Goal: Task Accomplishment & Management: Manage account settings

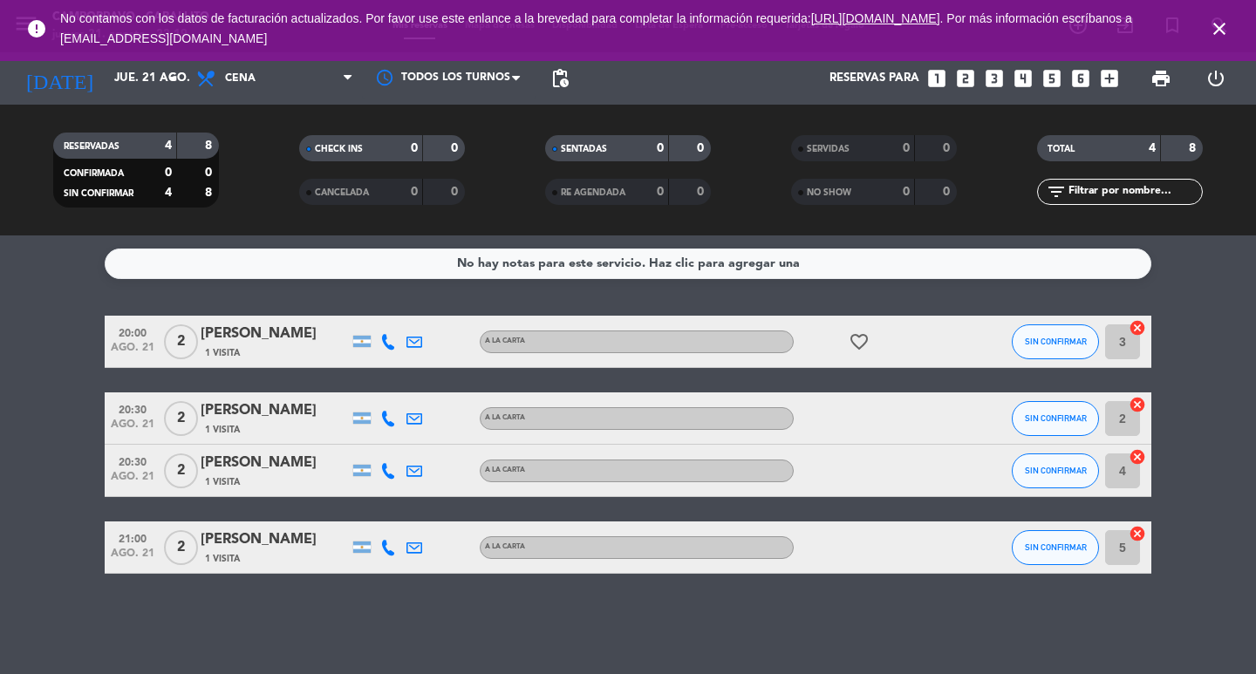
scroll to position [49, 0]
click at [389, 629] on div "No hay notas para este servicio. Haz clic para agregar una 20:00 [DATE] 2 [PERS…" at bounding box center [628, 455] width 1256 height 439
click at [110, 81] on input "jue. 21 ago." at bounding box center [183, 78] width 154 height 31
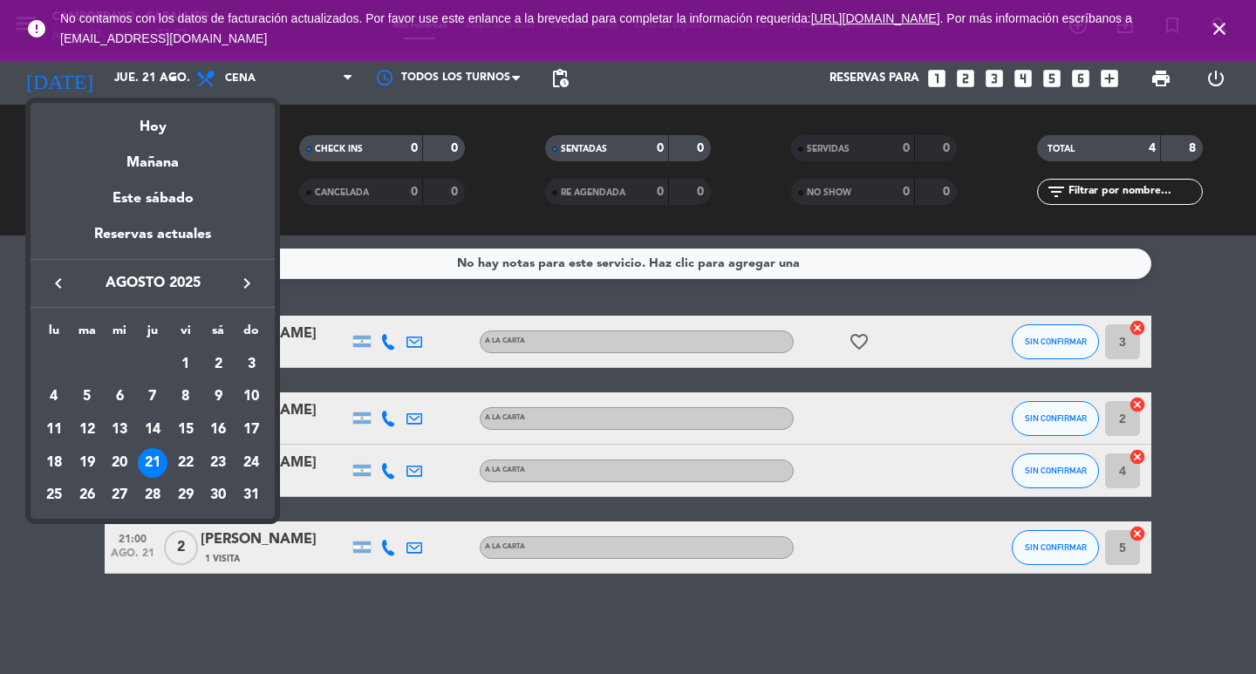
drag, startPoint x: 183, startPoint y: 456, endPoint x: 261, endPoint y: 378, distance: 110.4
click at [183, 454] on div "22" at bounding box center [186, 463] width 30 height 30
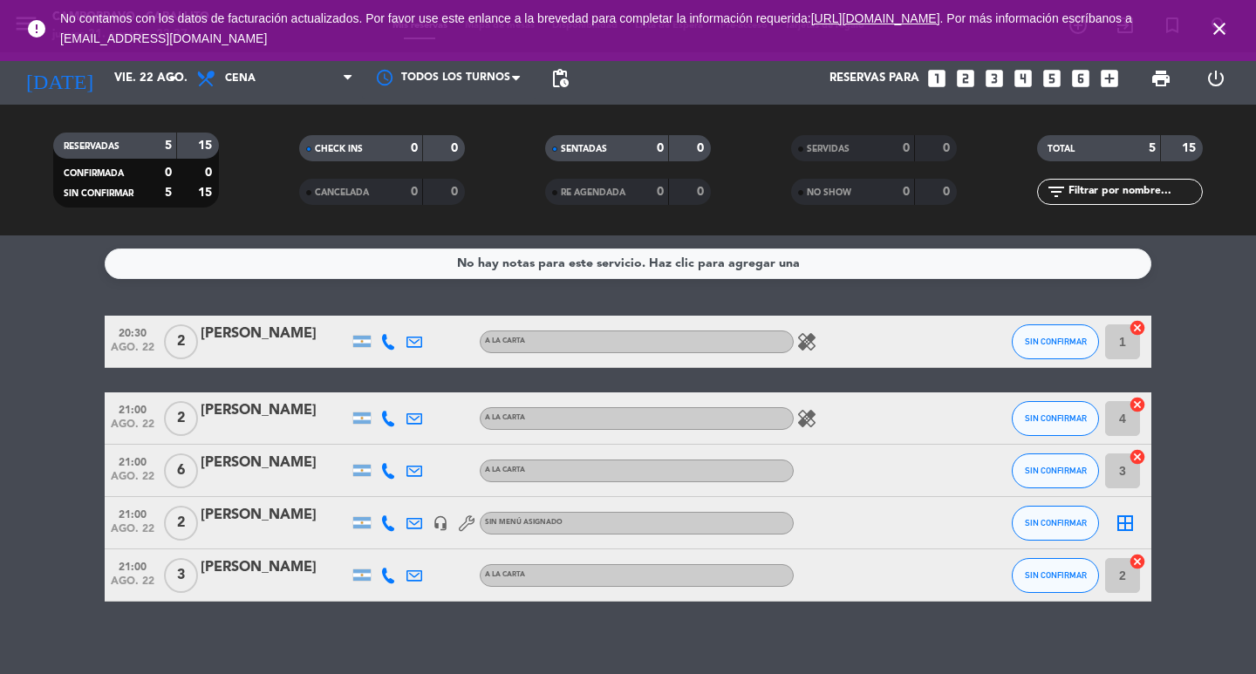
click at [1212, 34] on icon "close" at bounding box center [1219, 28] width 21 height 21
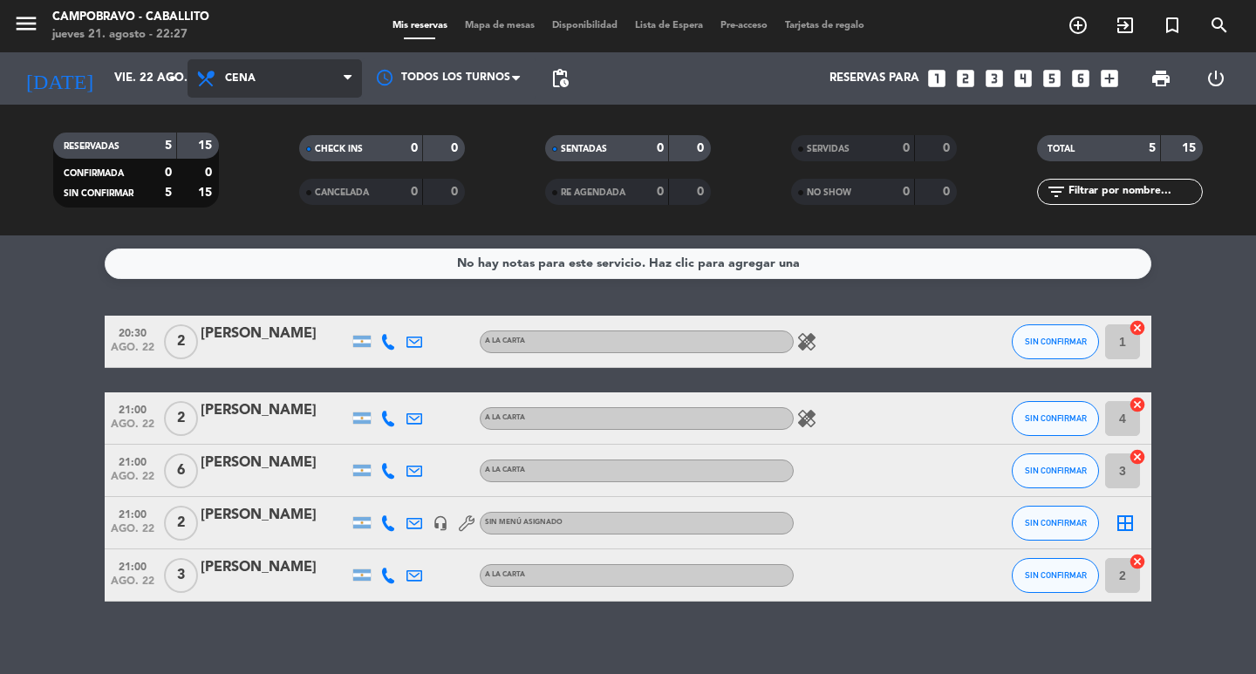
click at [251, 75] on span "Cena" at bounding box center [240, 78] width 31 height 12
click at [280, 186] on div "menu Campobravo - caballito [DATE] 21. agosto - 22:27 Mis reservas Mapa de mesa…" at bounding box center [628, 118] width 1256 height 236
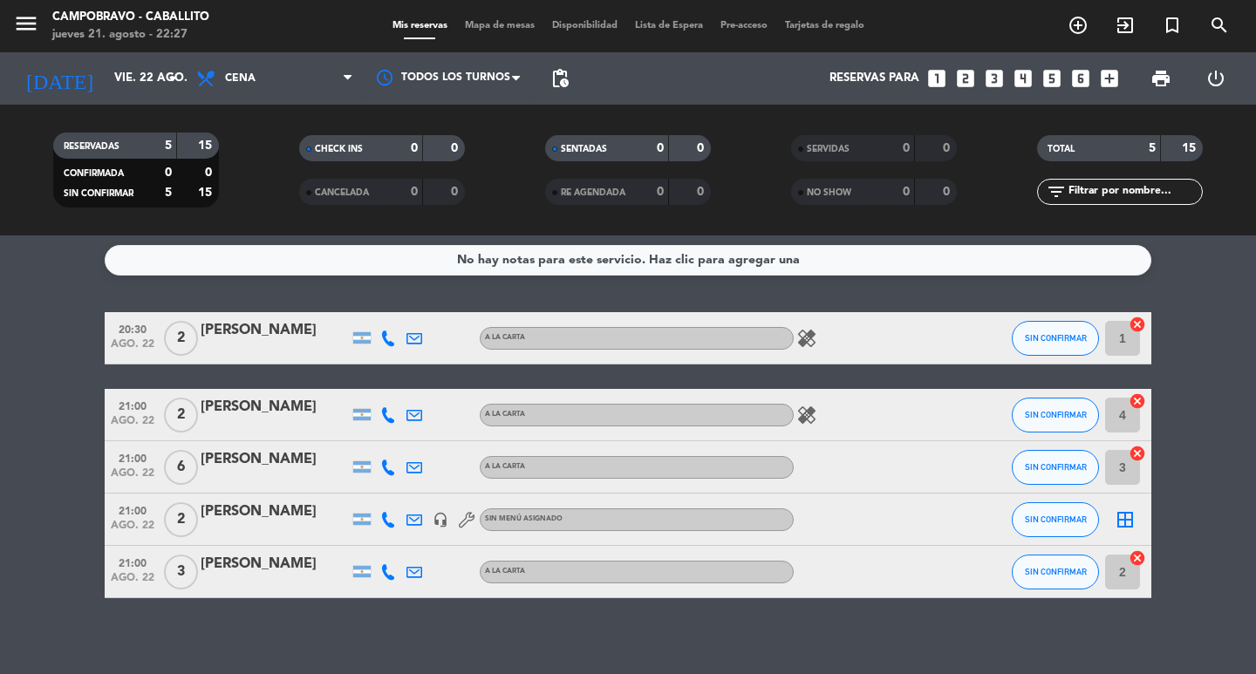
scroll to position [0, 0]
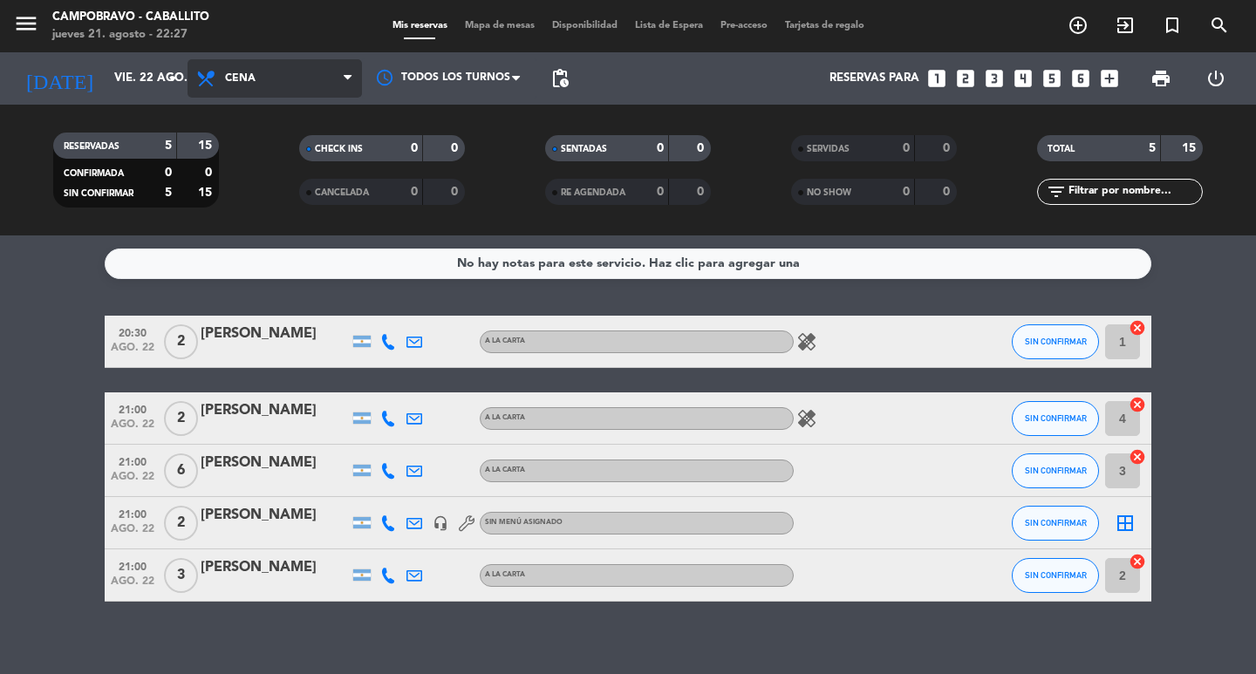
click at [308, 80] on span "Cena" at bounding box center [275, 78] width 174 height 38
click at [303, 153] on div "menu Campobravo - caballito [DATE] 21. agosto - 22:27 Mis reservas Mapa de mesa…" at bounding box center [628, 118] width 1256 height 236
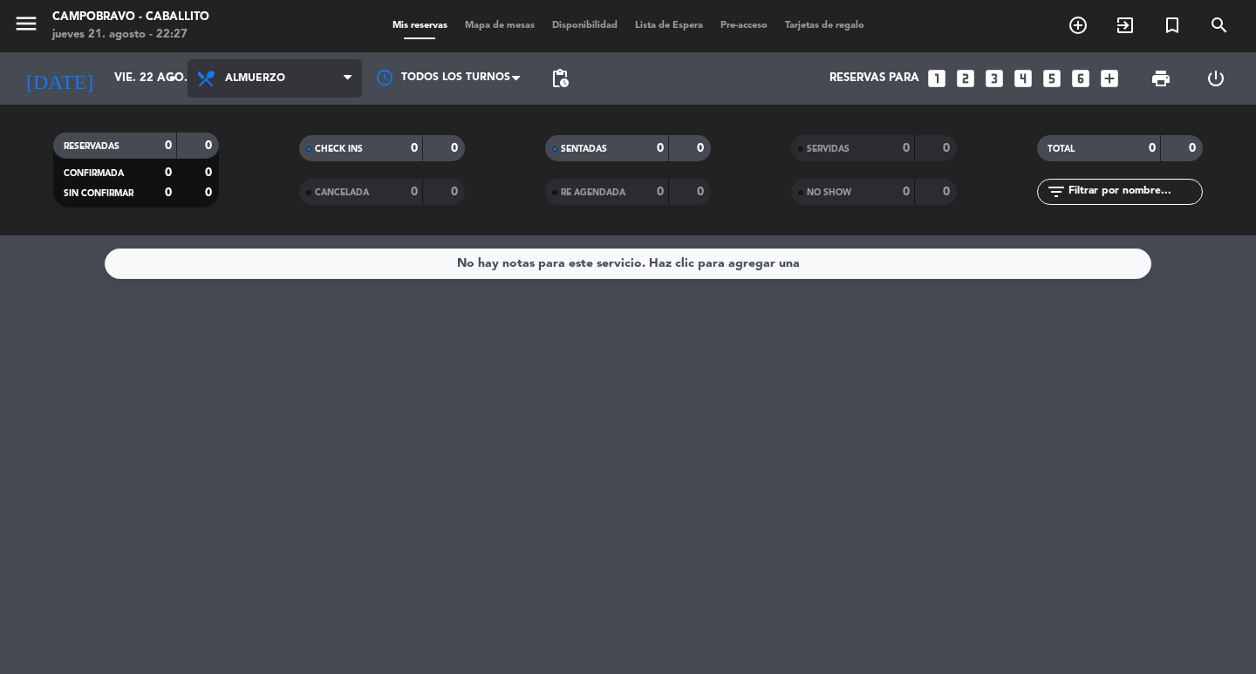
click at [310, 79] on span "Almuerzo" at bounding box center [275, 78] width 174 height 38
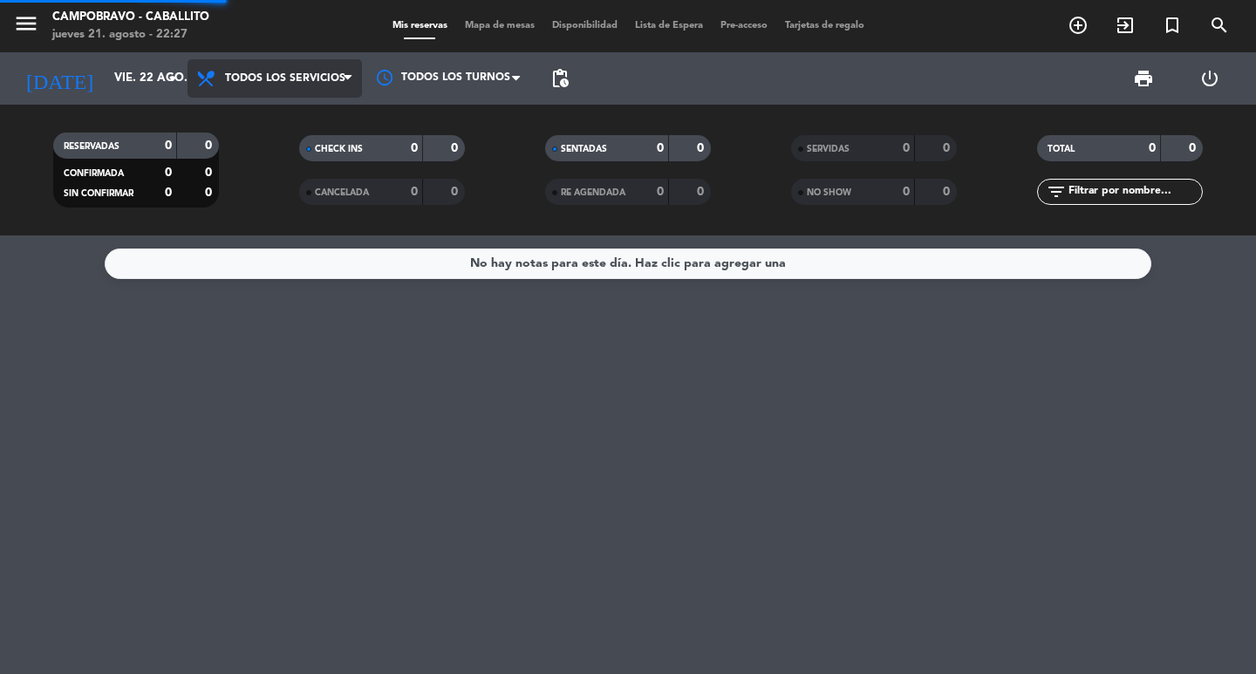
click at [304, 105] on div "menu Campobravo - caballito [DATE] 21. agosto - 22:27 Mis reservas Mapa de mesa…" at bounding box center [628, 118] width 1256 height 236
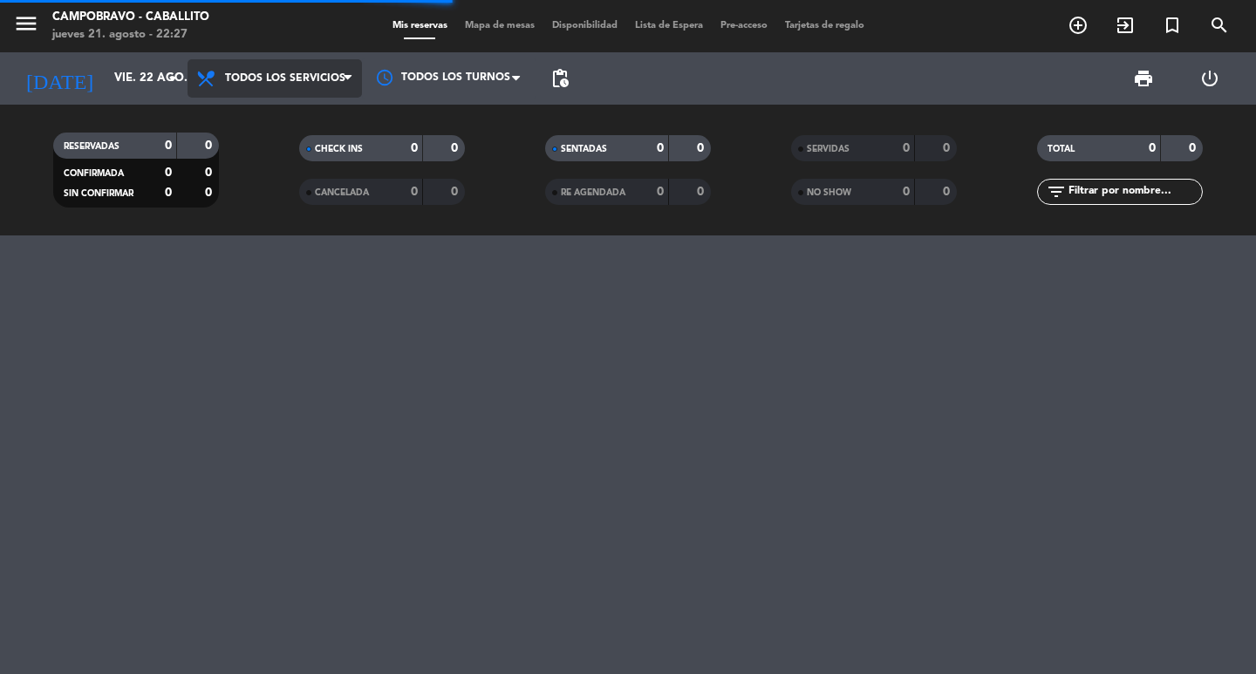
click at [312, 77] on span "Todos los servicios" at bounding box center [285, 78] width 120 height 12
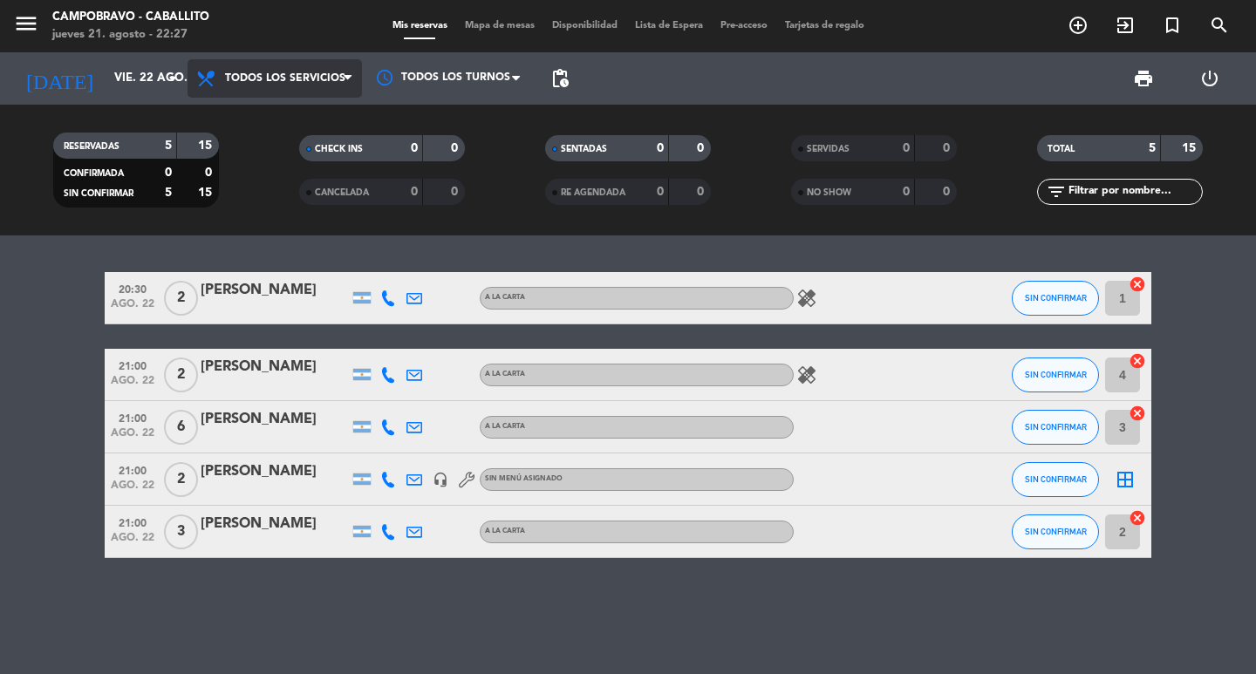
click at [323, 80] on span "Todos los servicios" at bounding box center [285, 78] width 120 height 12
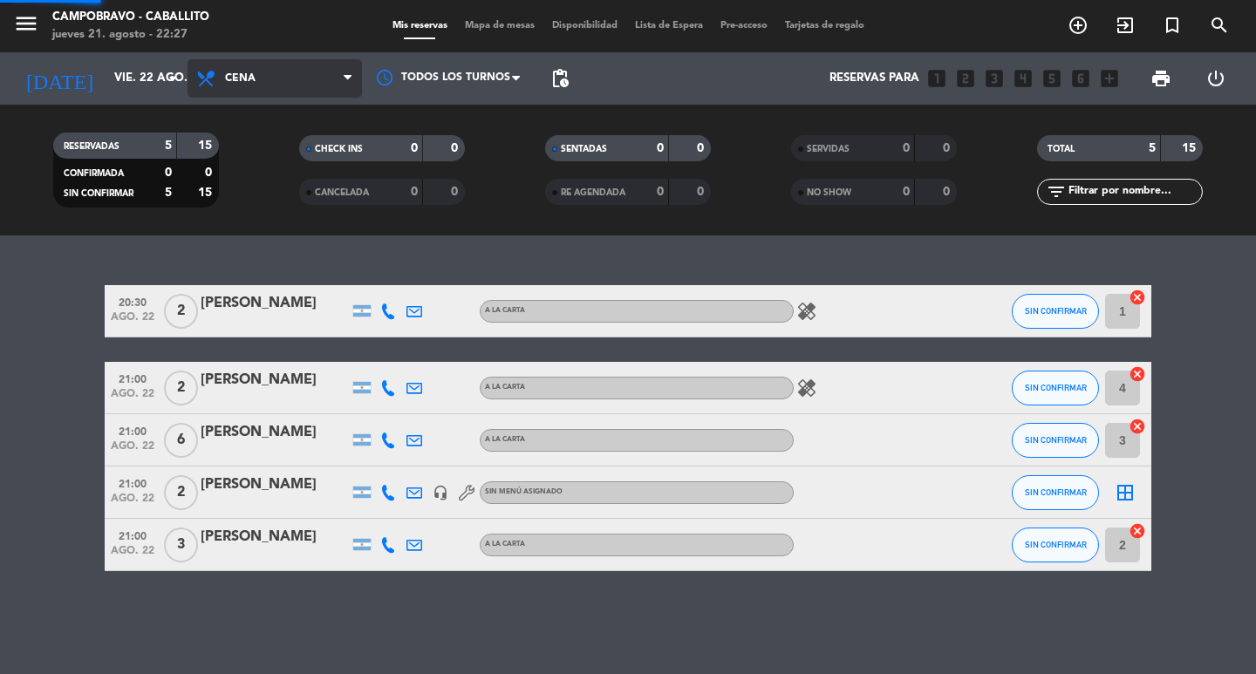
click at [290, 180] on div "menu Campobravo - caballito [DATE] 21. agosto - 22:27 Mis reservas Mapa de mesa…" at bounding box center [628, 118] width 1256 height 236
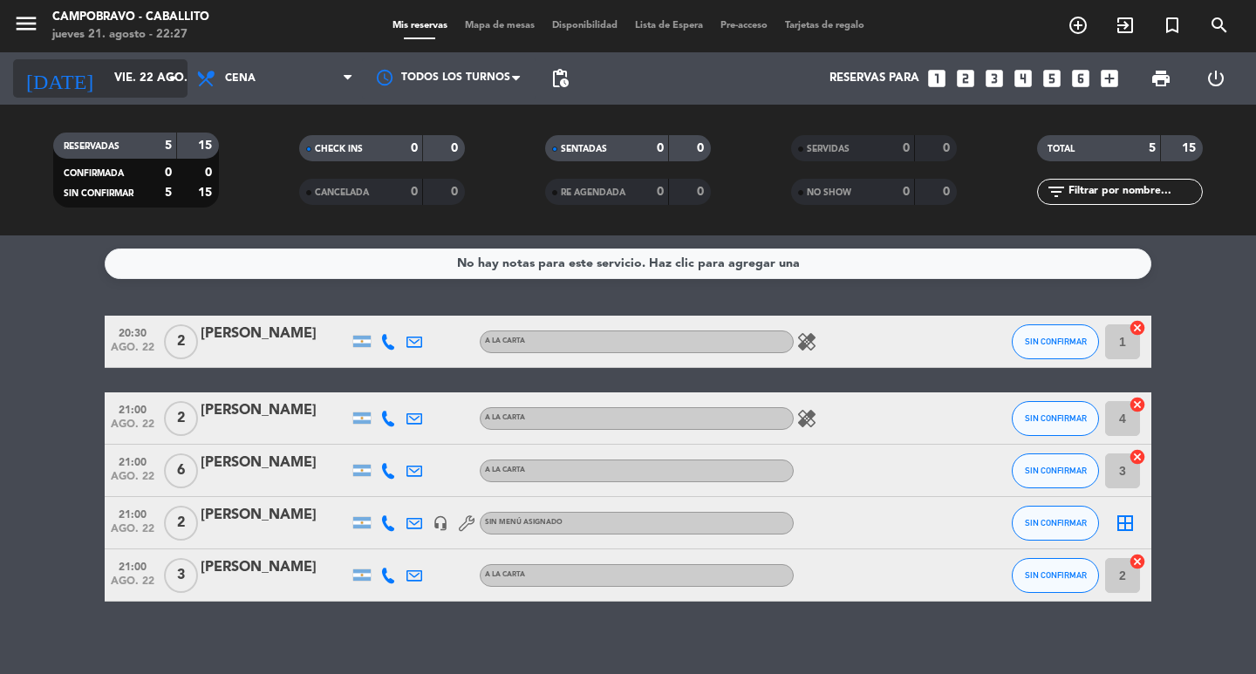
click at [139, 87] on input "vie. 22 ago." at bounding box center [183, 78] width 154 height 31
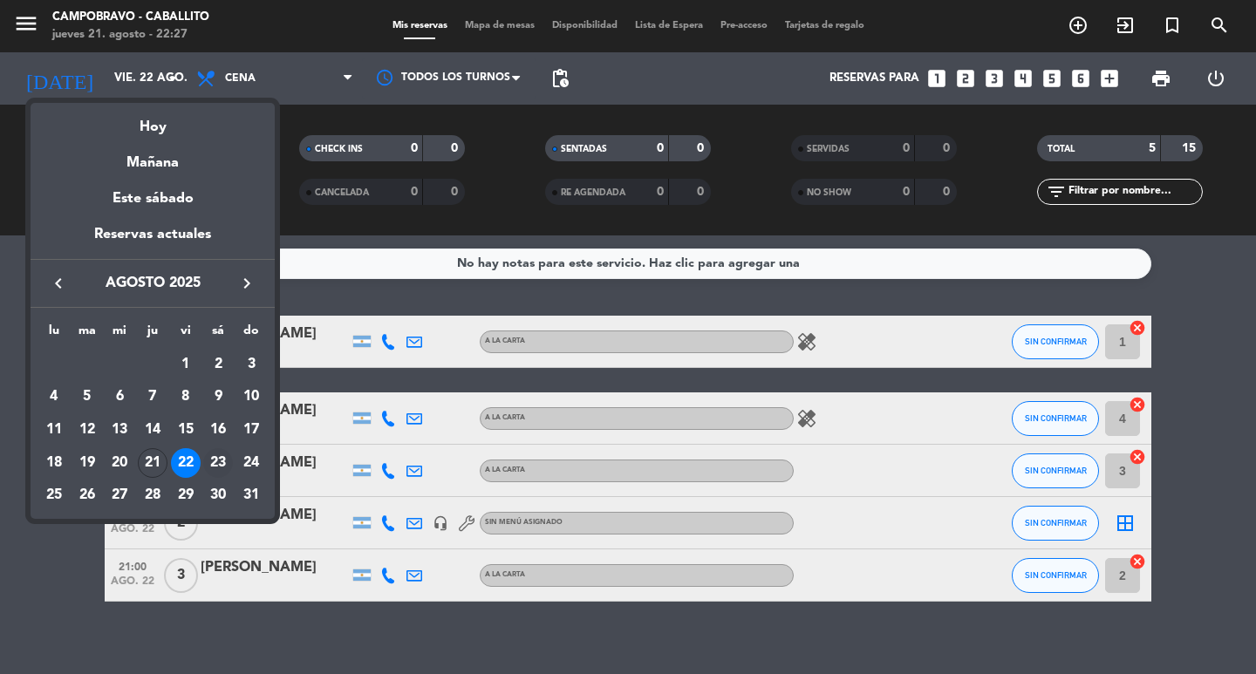
click at [222, 463] on div "23" at bounding box center [218, 463] width 30 height 30
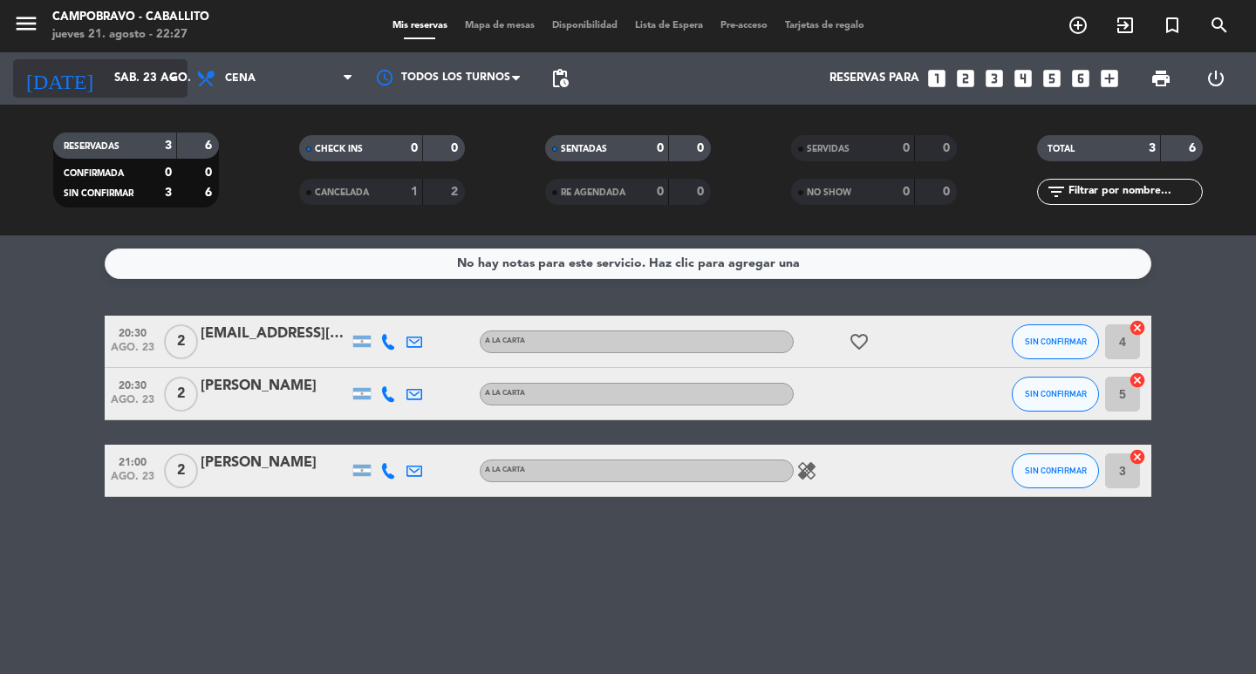
click at [124, 75] on input "sáb. 23 ago." at bounding box center [183, 78] width 154 height 31
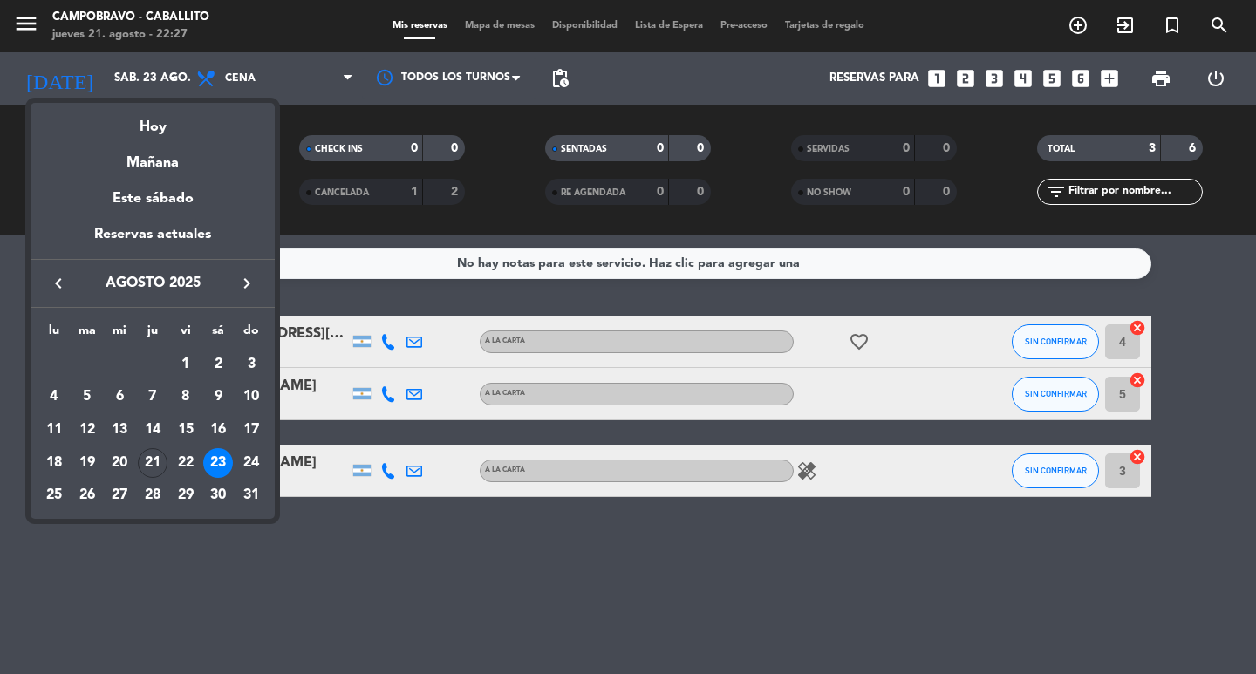
drag, startPoint x: 159, startPoint y: 462, endPoint x: 387, endPoint y: 477, distance: 229.0
click at [162, 461] on div "21" at bounding box center [153, 463] width 30 height 30
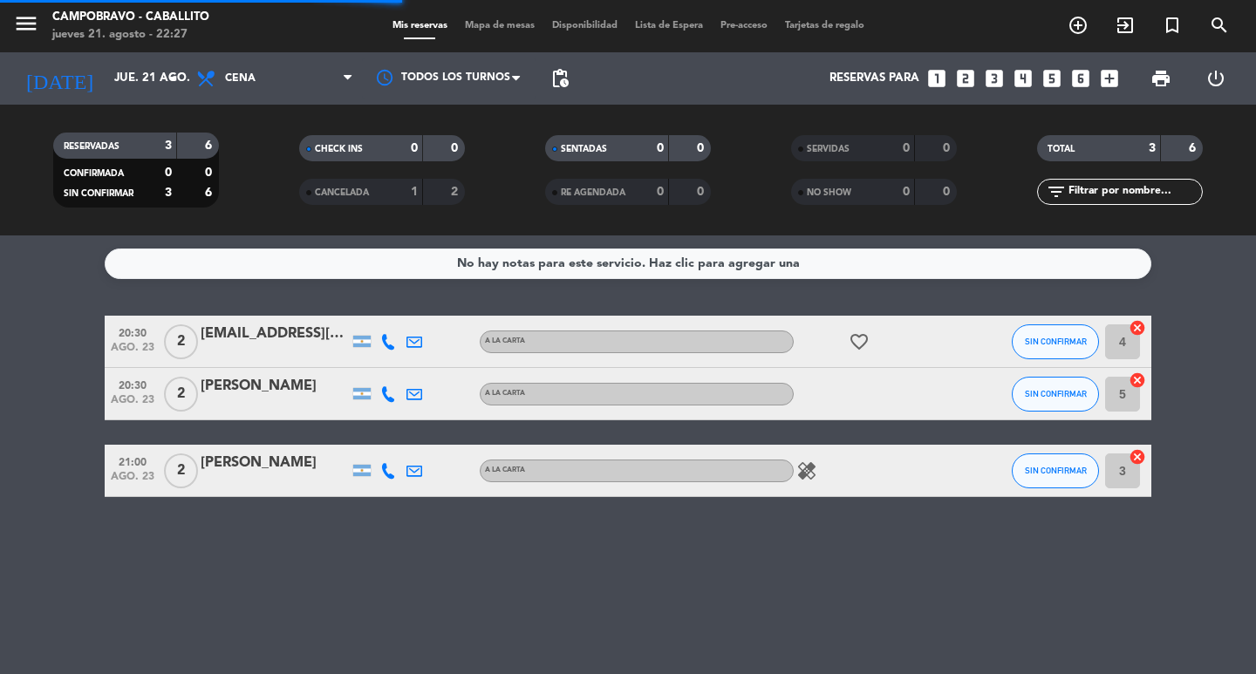
click at [693, 468] on div "A LA CARTA" at bounding box center [637, 471] width 314 height 23
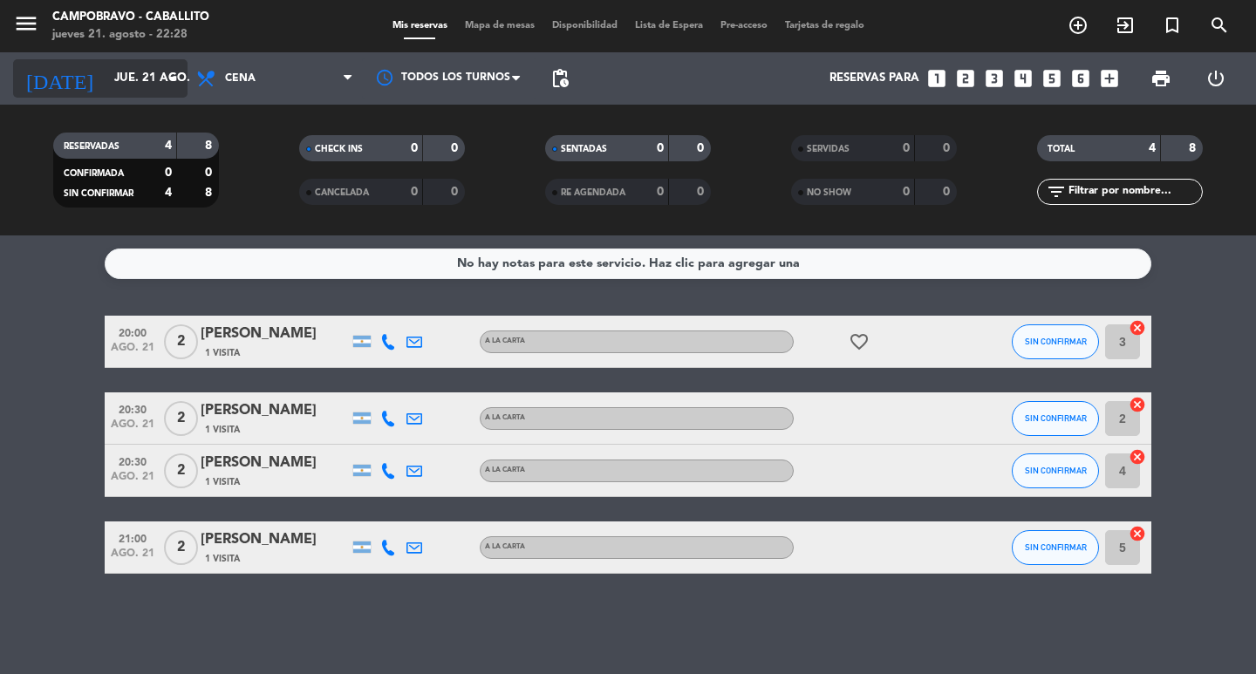
click at [127, 86] on input "jue. 21 ago." at bounding box center [183, 78] width 154 height 31
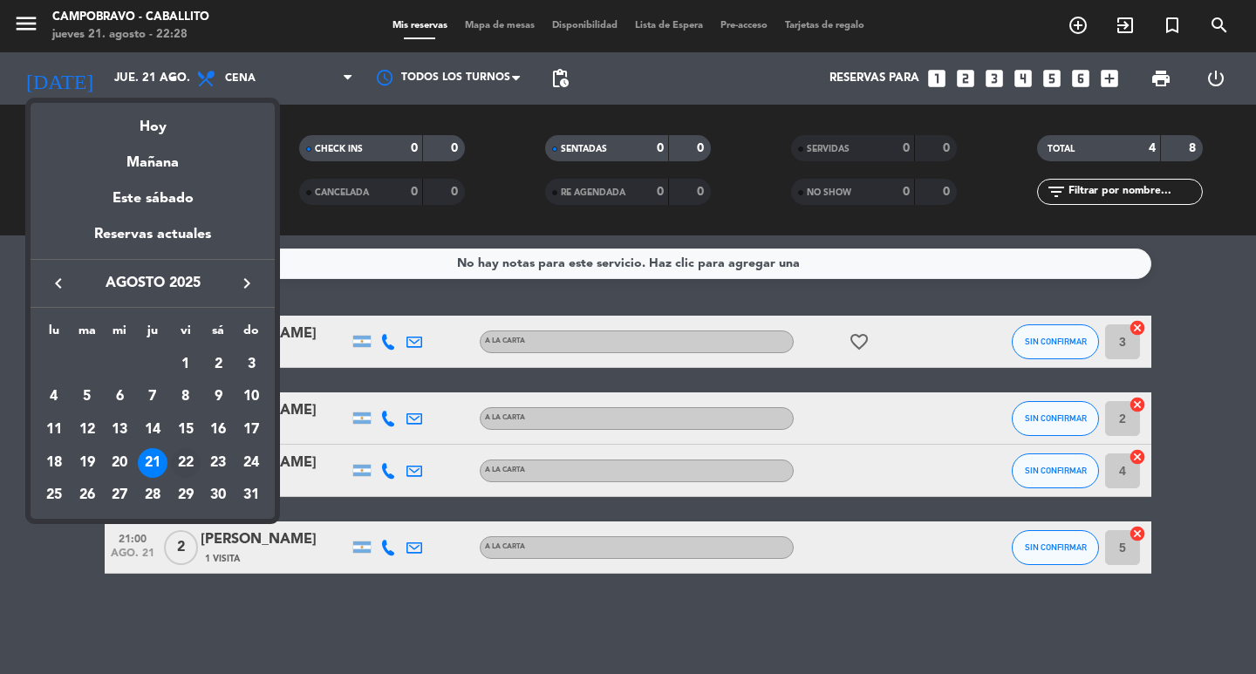
click at [192, 456] on div "22" at bounding box center [186, 463] width 30 height 30
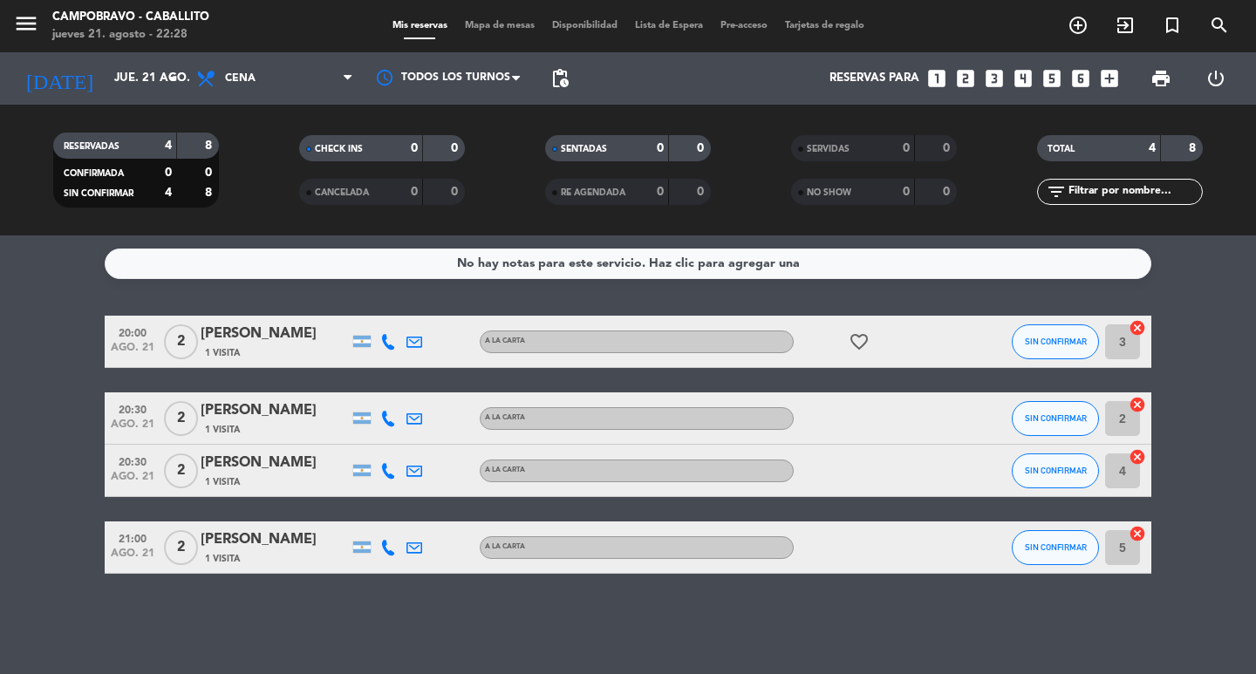
type input "vie. 22 ago."
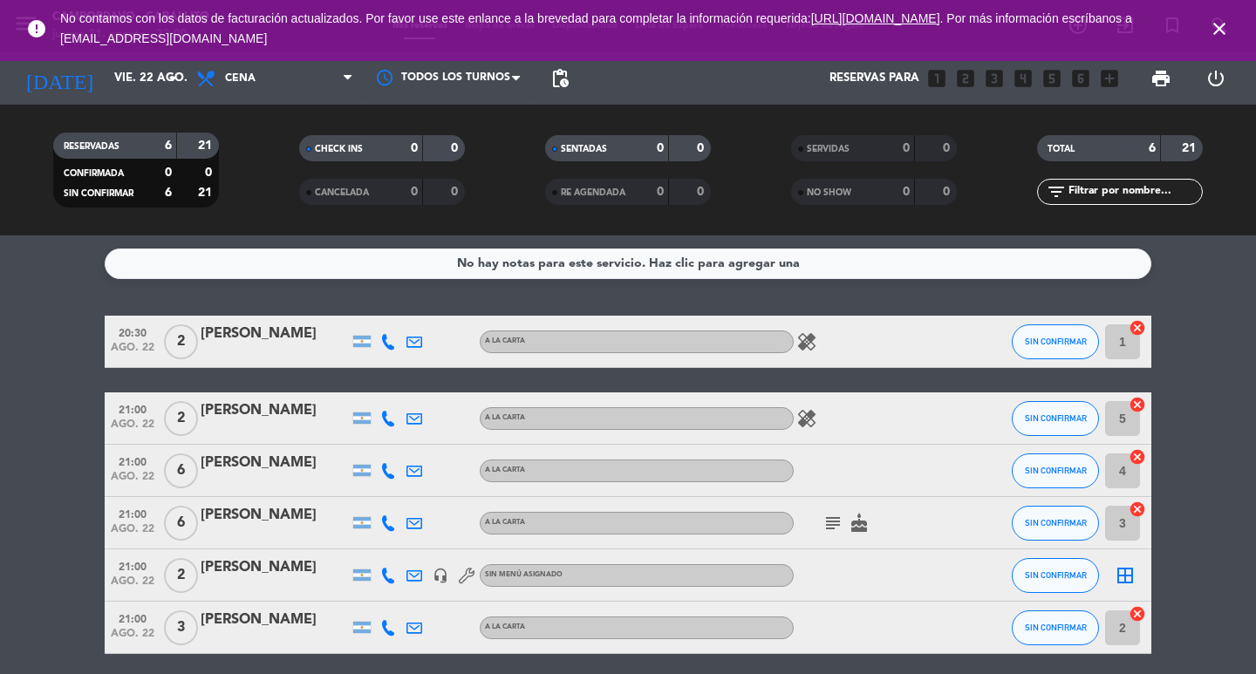
scroll to position [67, 0]
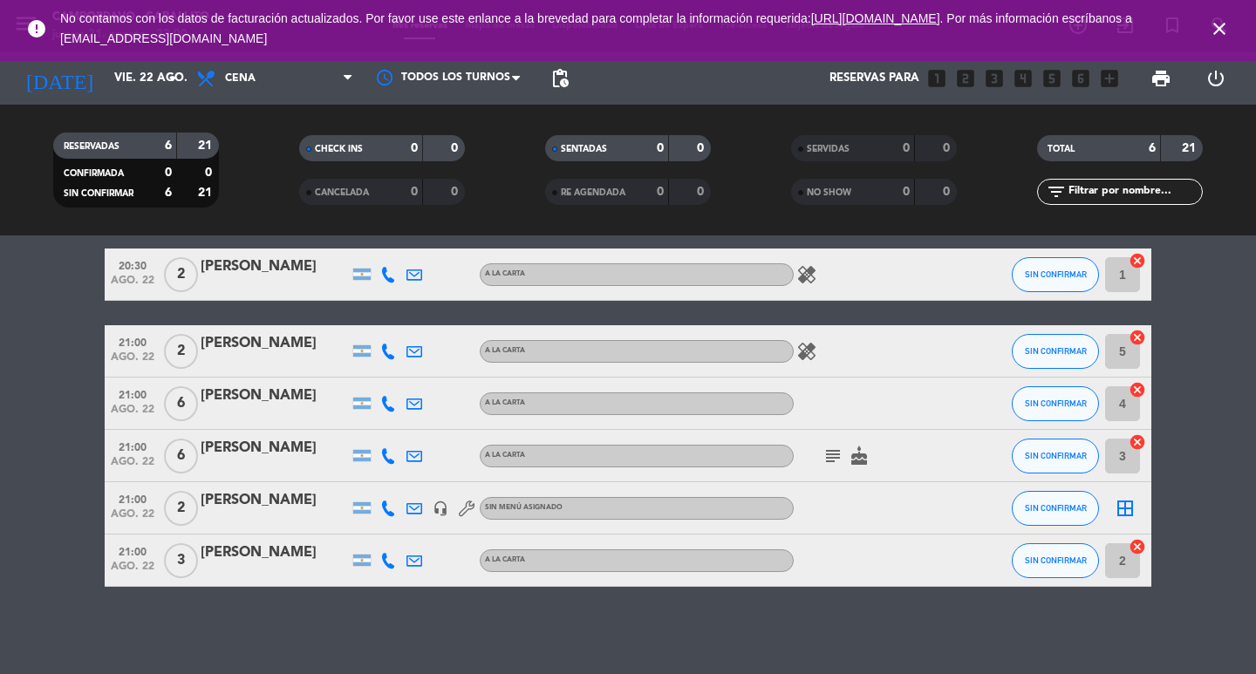
click at [824, 456] on icon "subject" at bounding box center [833, 456] width 21 height 21
click at [862, 457] on icon "cake" at bounding box center [859, 456] width 21 height 21
click at [1243, 420] on bookings-row "20:30 [DATE] 2 [PERSON_NAME] A LA CARTA healing SIN CONFIRMAR 1 cancel 21:00 [D…" at bounding box center [628, 418] width 1256 height 338
click at [1226, 32] on icon "close" at bounding box center [1219, 28] width 21 height 21
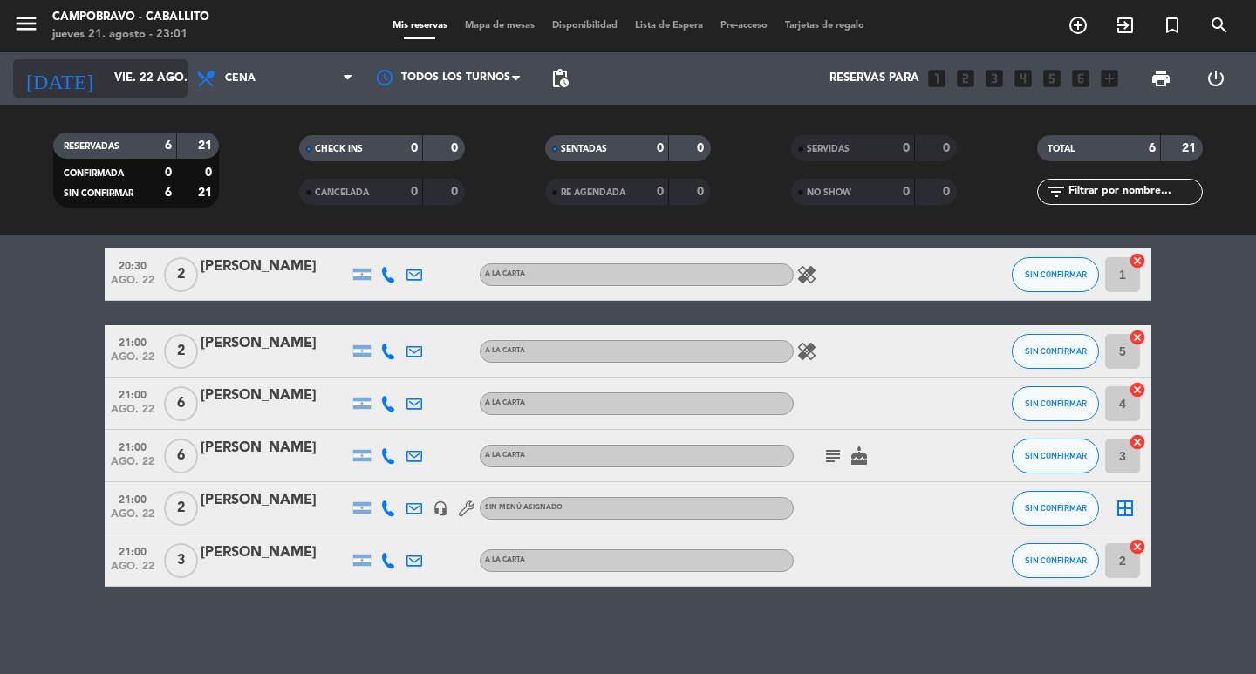
click at [134, 77] on input "vie. 22 ago." at bounding box center [183, 78] width 154 height 31
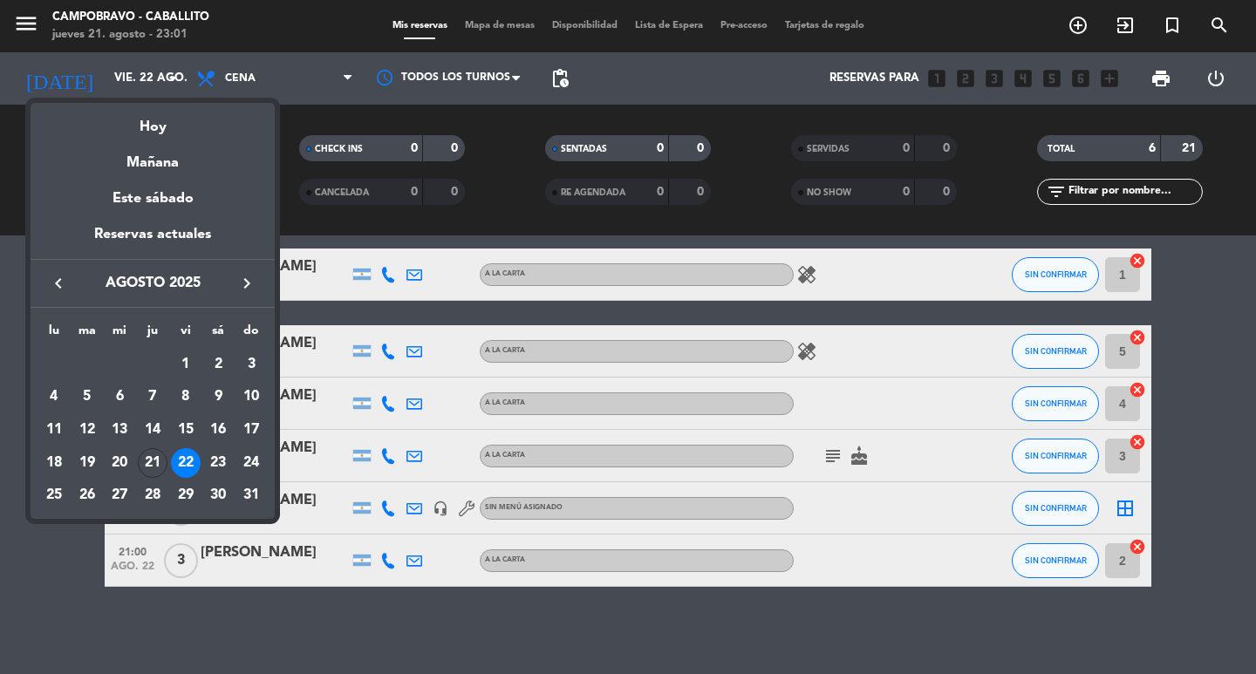
click at [242, 70] on div at bounding box center [628, 337] width 1256 height 674
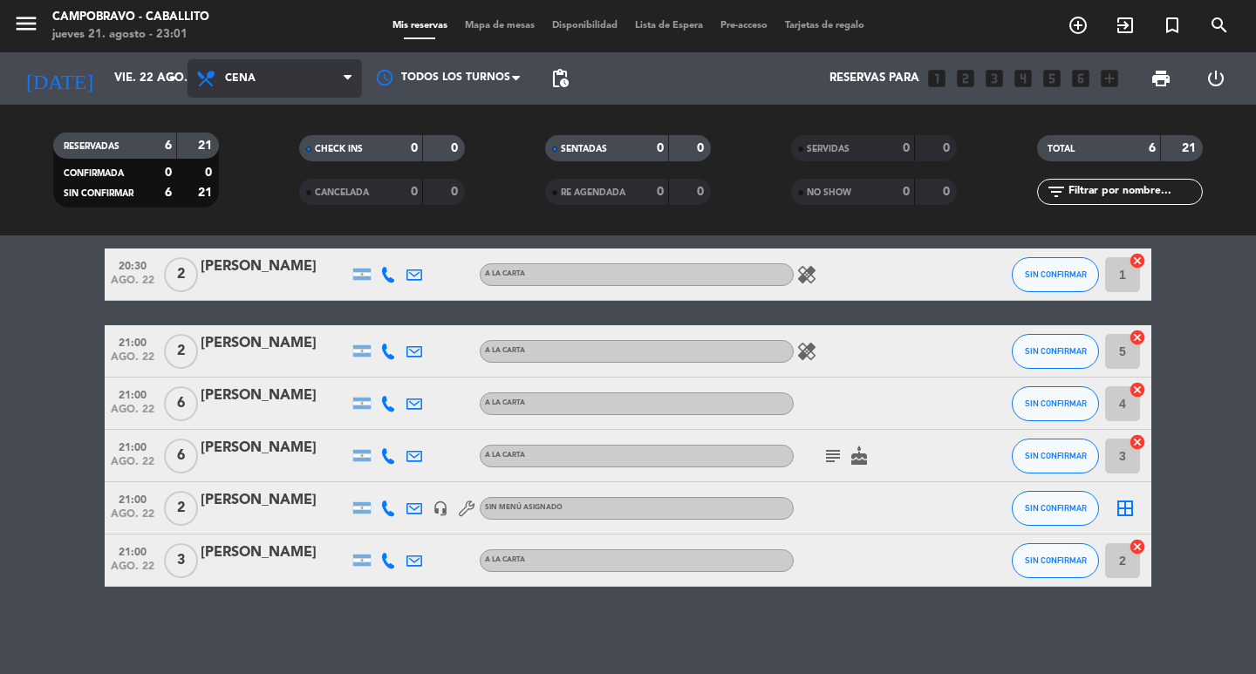
click at [243, 70] on span "Cena" at bounding box center [275, 78] width 174 height 38
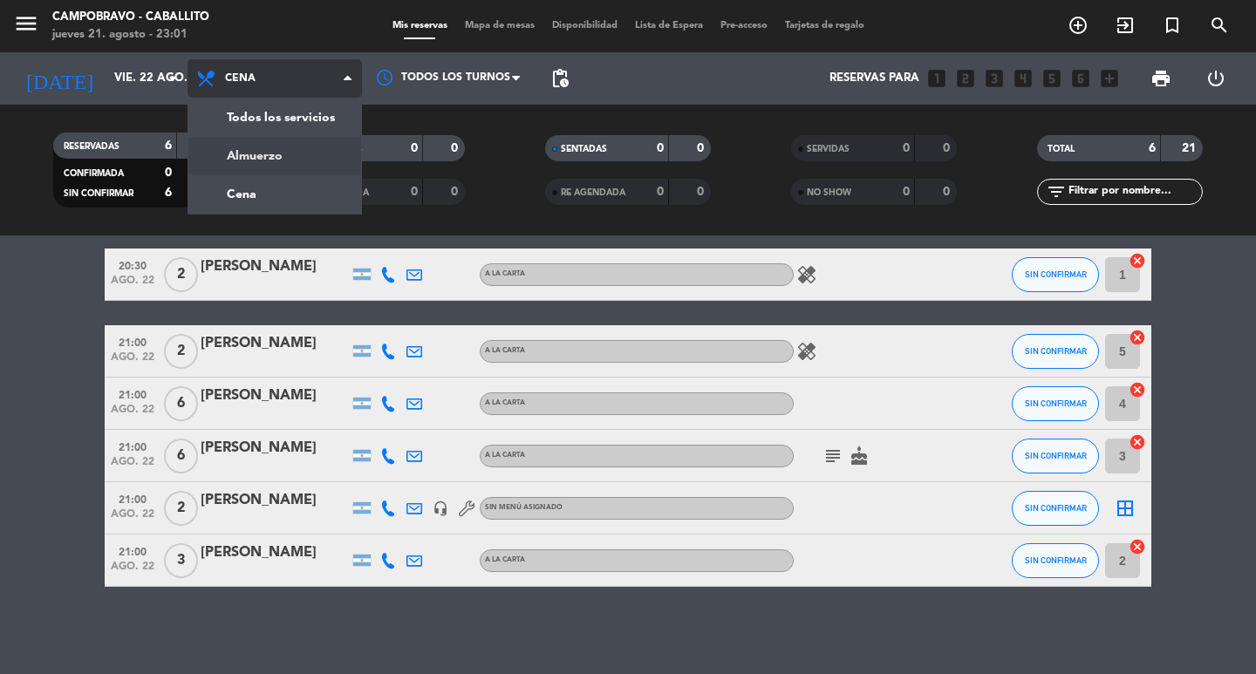
click at [268, 163] on div "menu Campobravo - caballito [DATE] 21. agosto - 23:01 Mis reservas Mapa de mesa…" at bounding box center [628, 118] width 1256 height 236
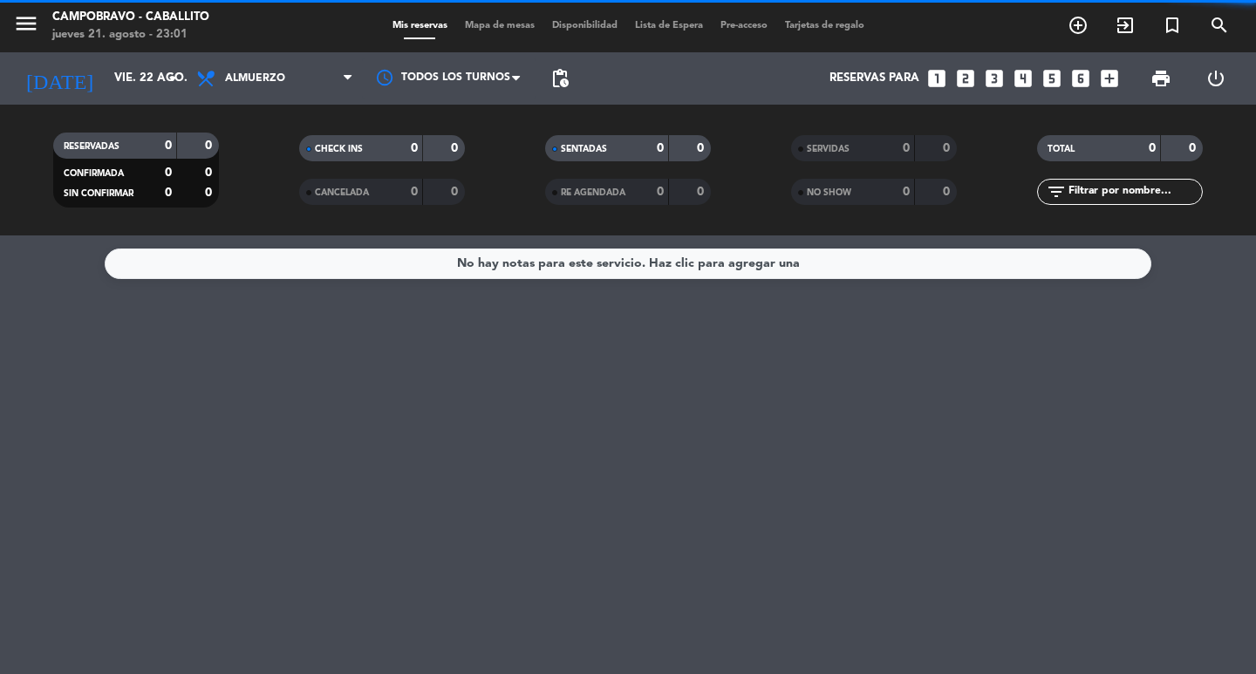
scroll to position [0, 0]
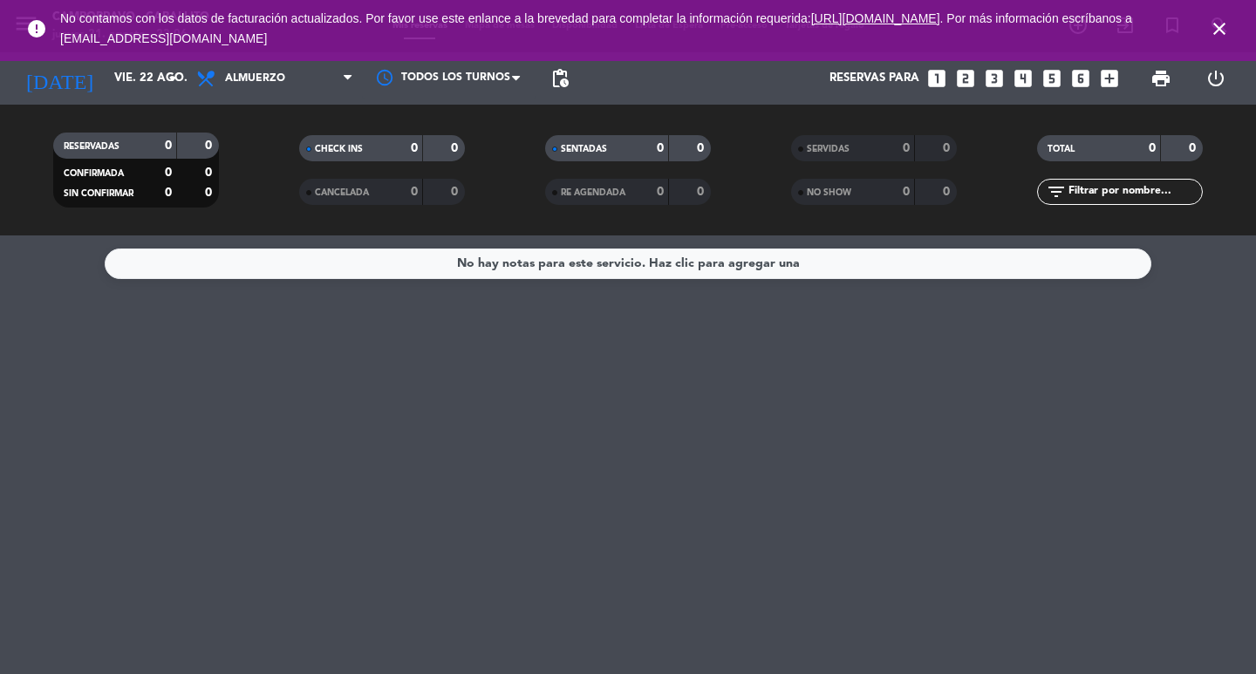
click at [1214, 20] on icon "close" at bounding box center [1219, 28] width 21 height 21
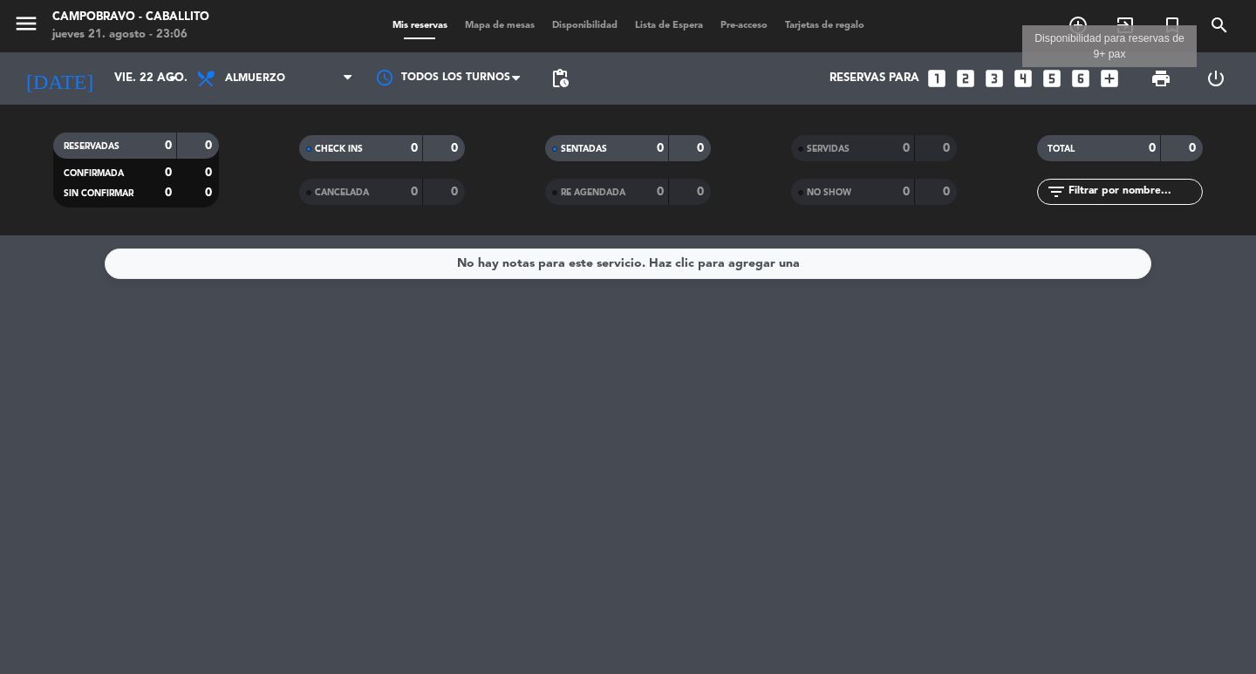
click at [1114, 76] on icon "add_box" at bounding box center [1109, 78] width 23 height 23
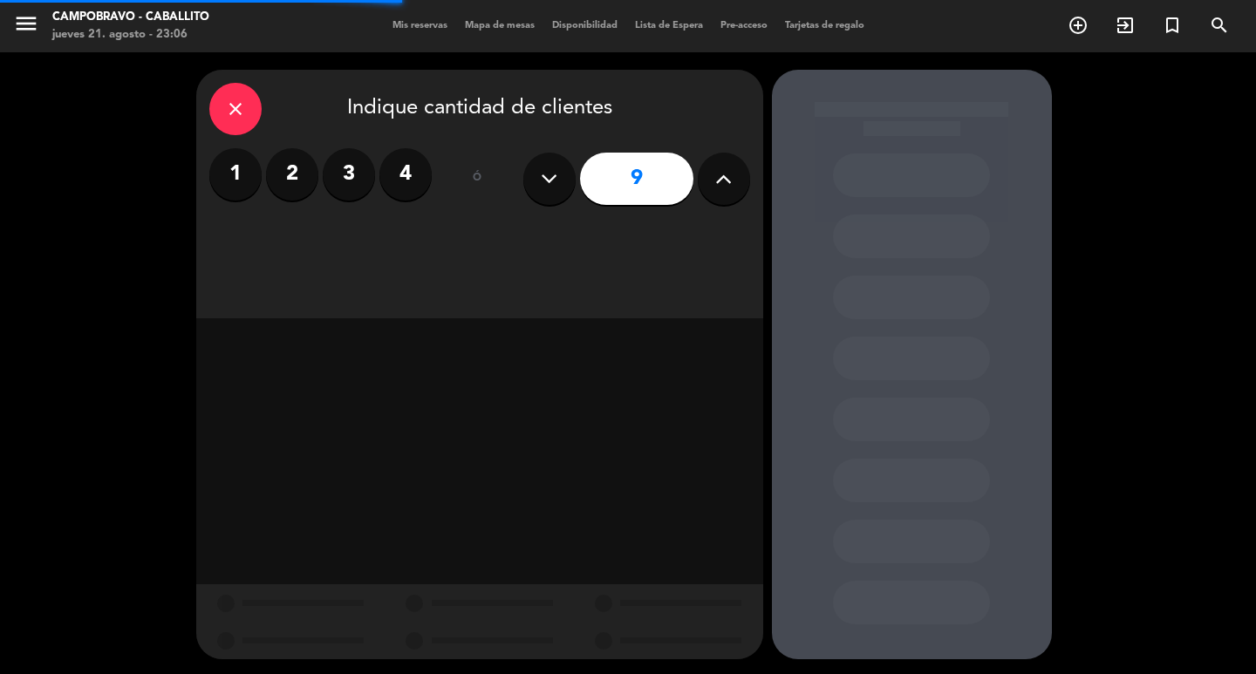
click at [710, 170] on button at bounding box center [724, 179] width 52 height 52
type input "10"
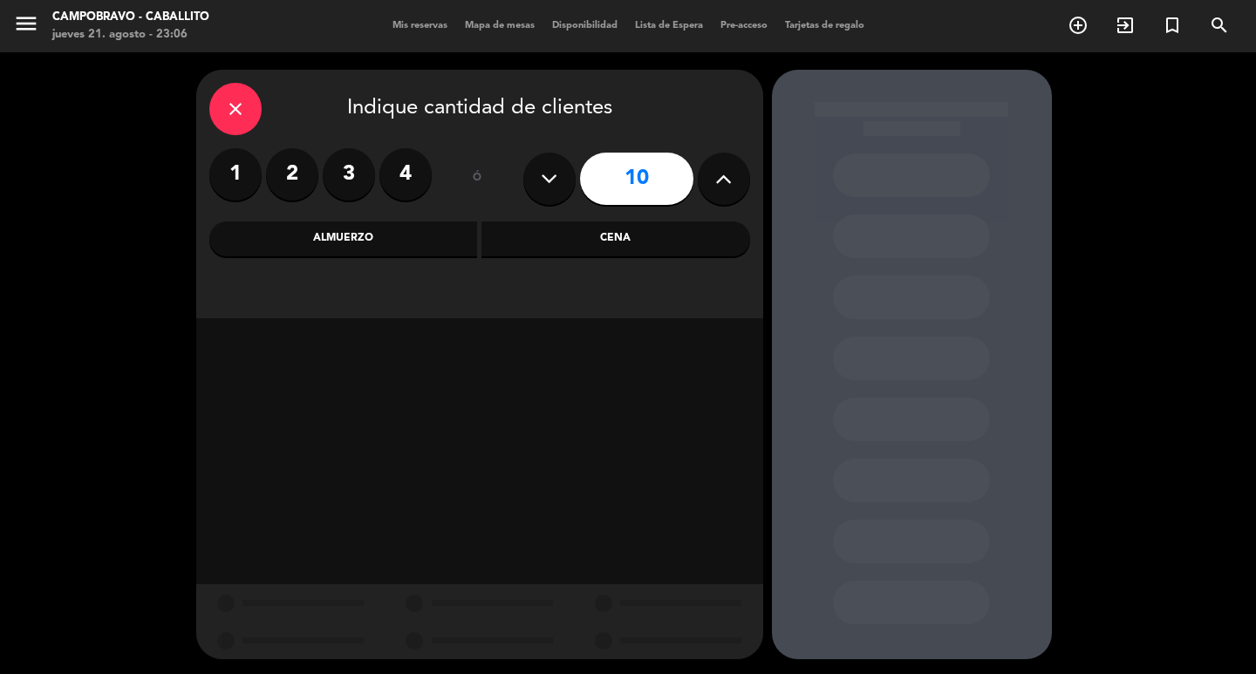
click at [406, 254] on div "Almuerzo" at bounding box center [343, 239] width 269 height 35
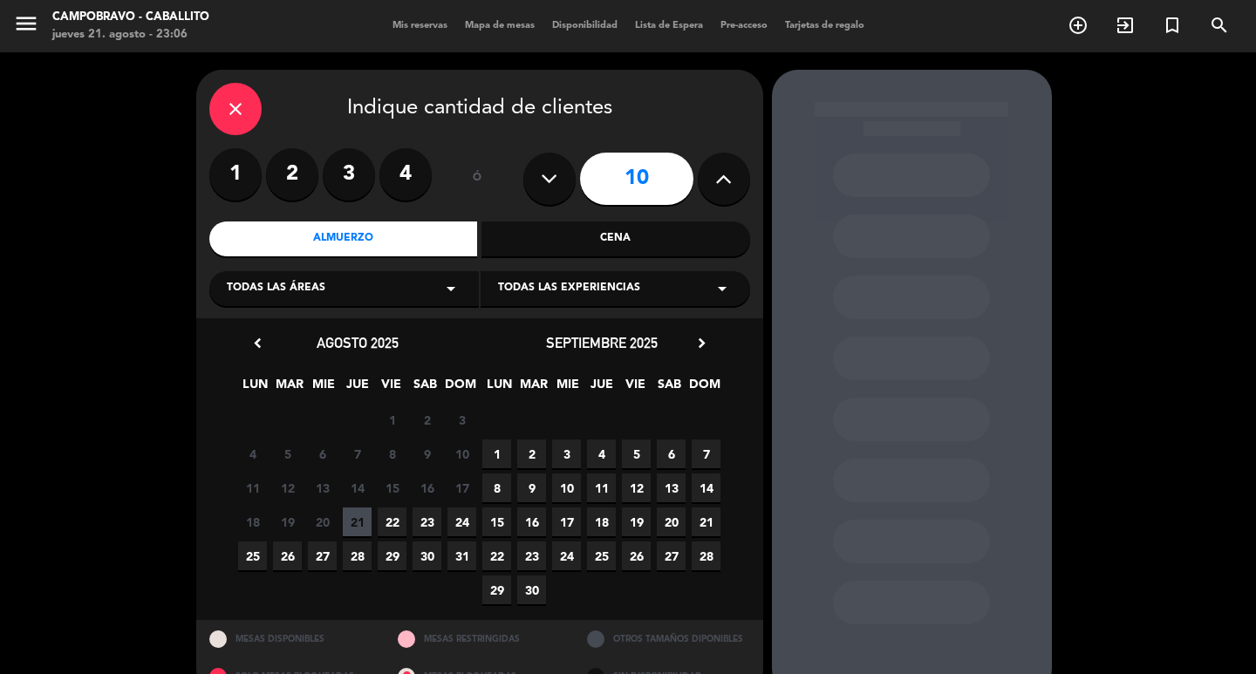
click at [550, 249] on div "Cena" at bounding box center [616, 239] width 269 height 35
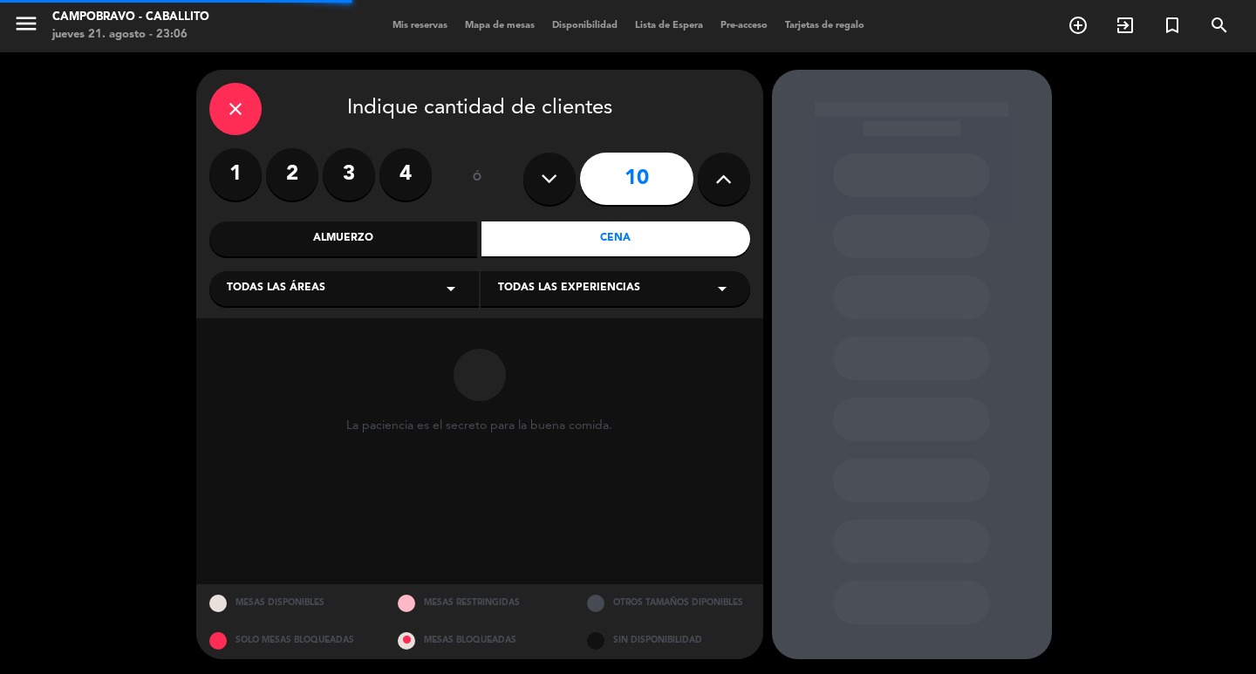
click at [417, 249] on div "Almuerzo" at bounding box center [343, 239] width 269 height 35
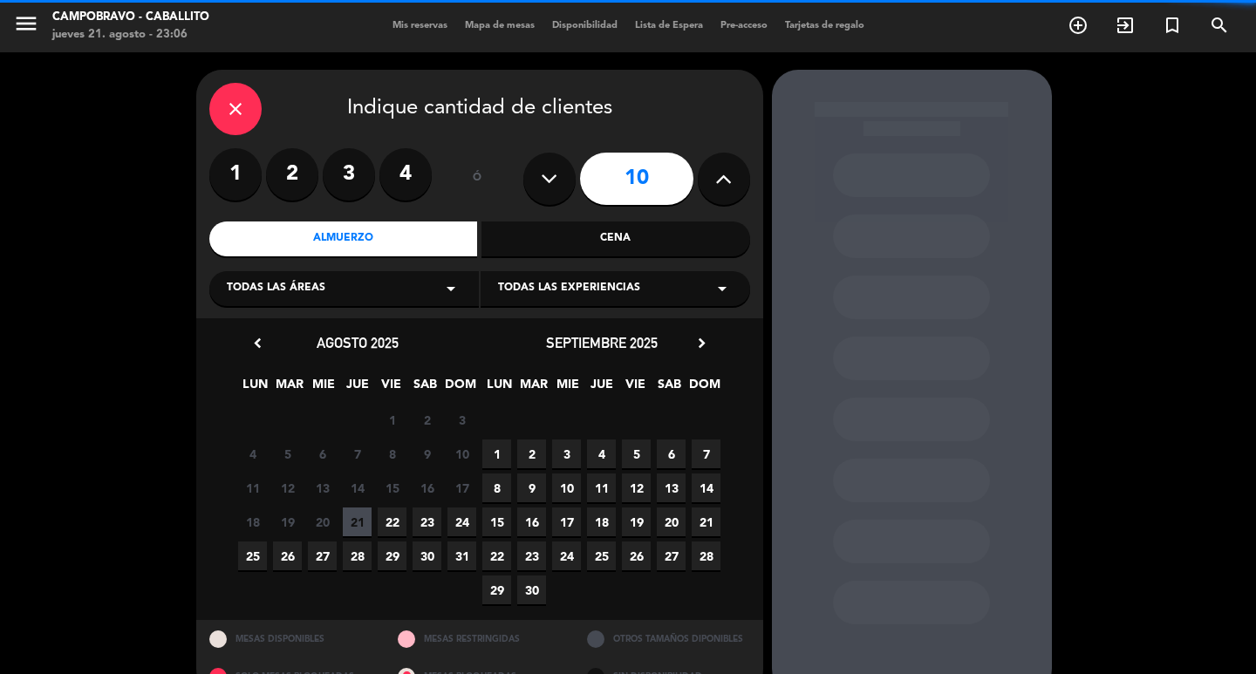
click at [534, 250] on div "Cena" at bounding box center [616, 239] width 269 height 35
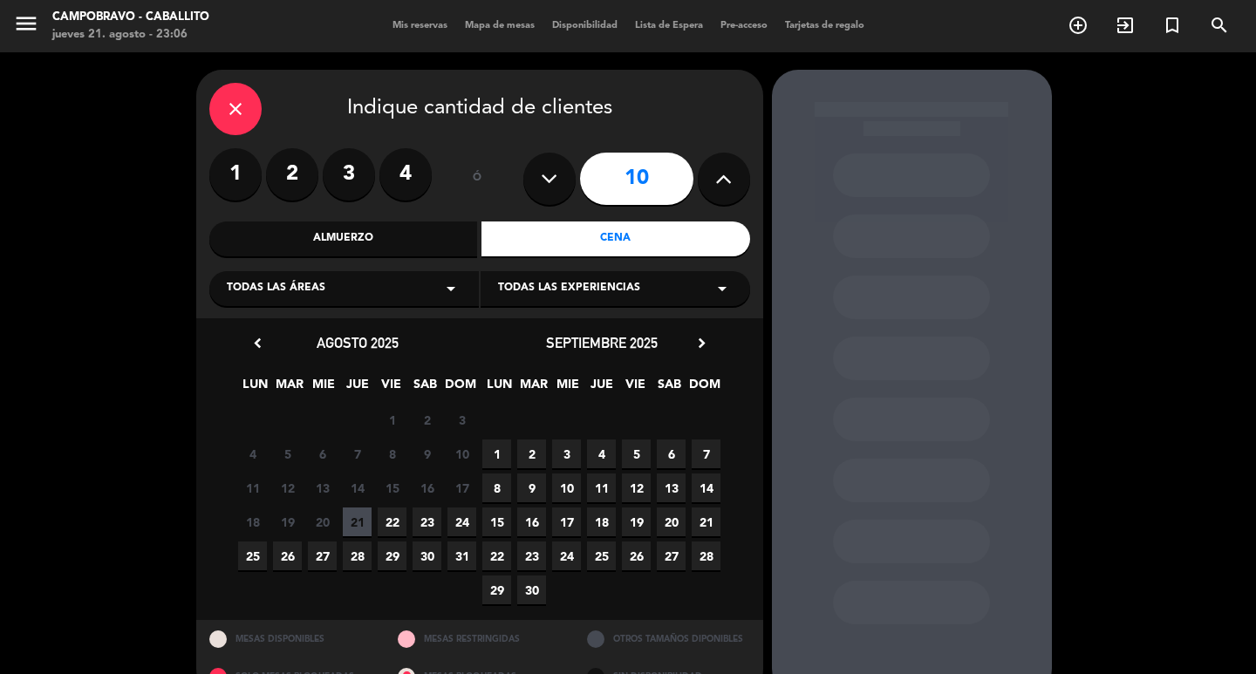
click at [252, 564] on span "25" at bounding box center [252, 556] width 29 height 29
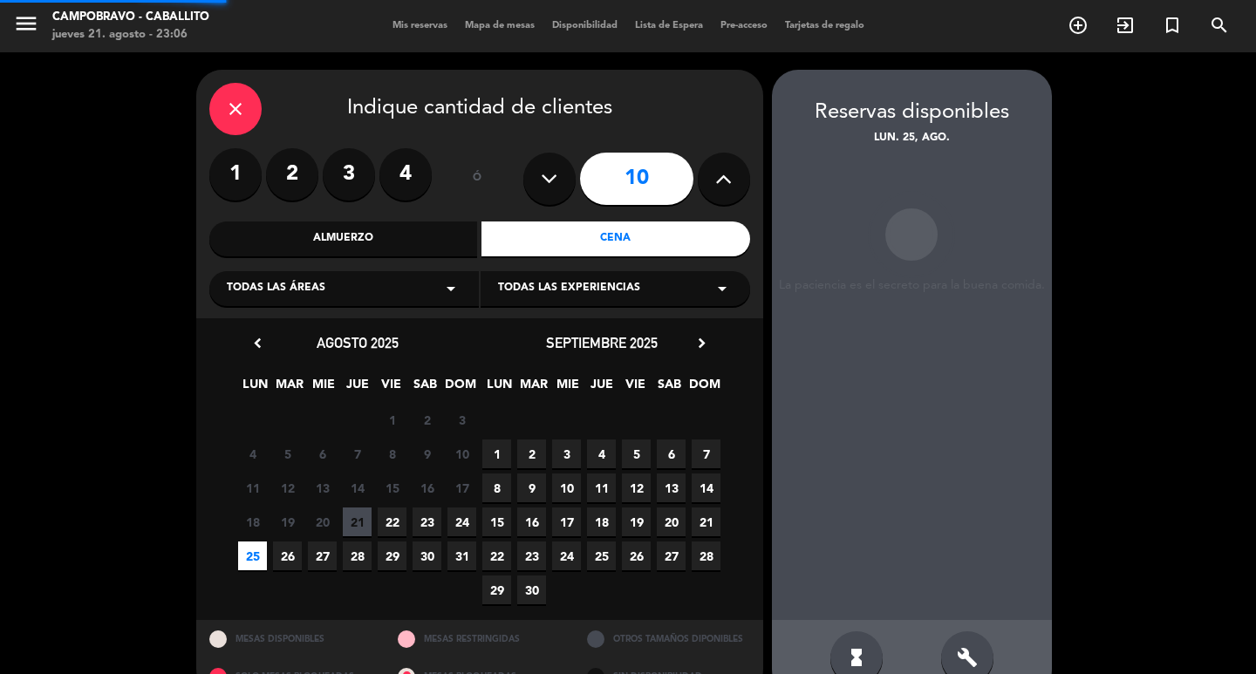
scroll to position [38, 0]
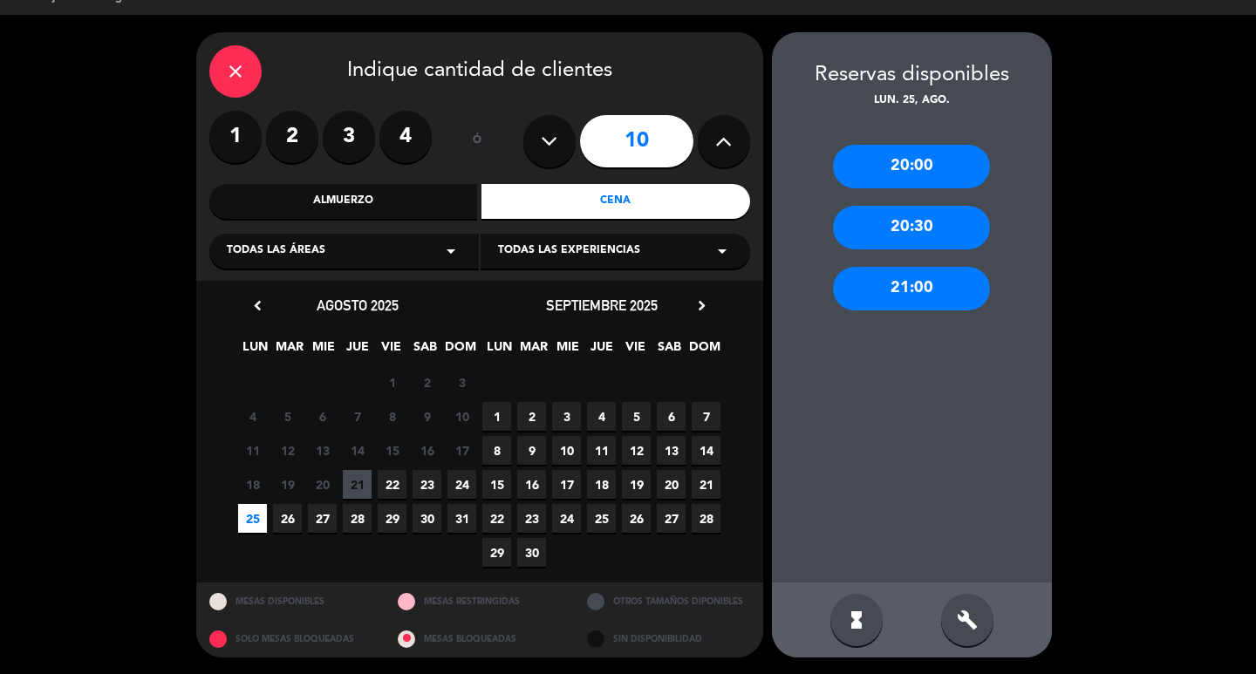
click at [242, 73] on icon "close" at bounding box center [235, 71] width 21 height 21
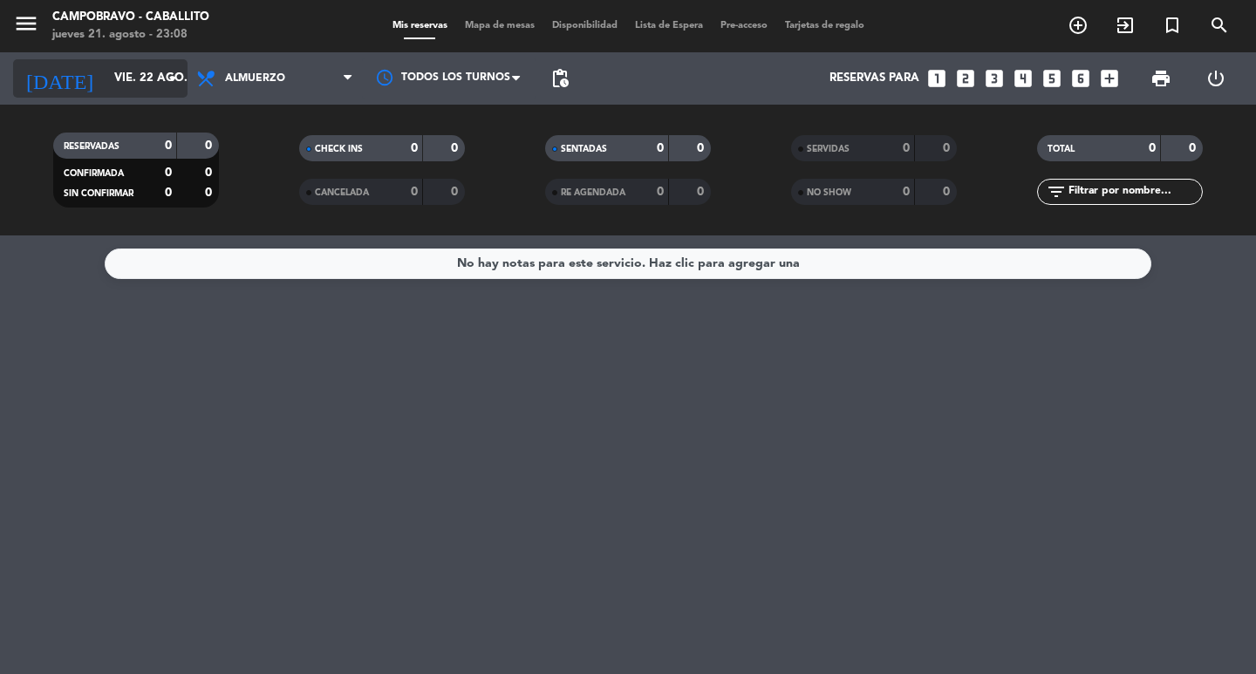
click at [143, 95] on div "[DATE] [DATE] arrow_drop_down" at bounding box center [100, 78] width 174 height 38
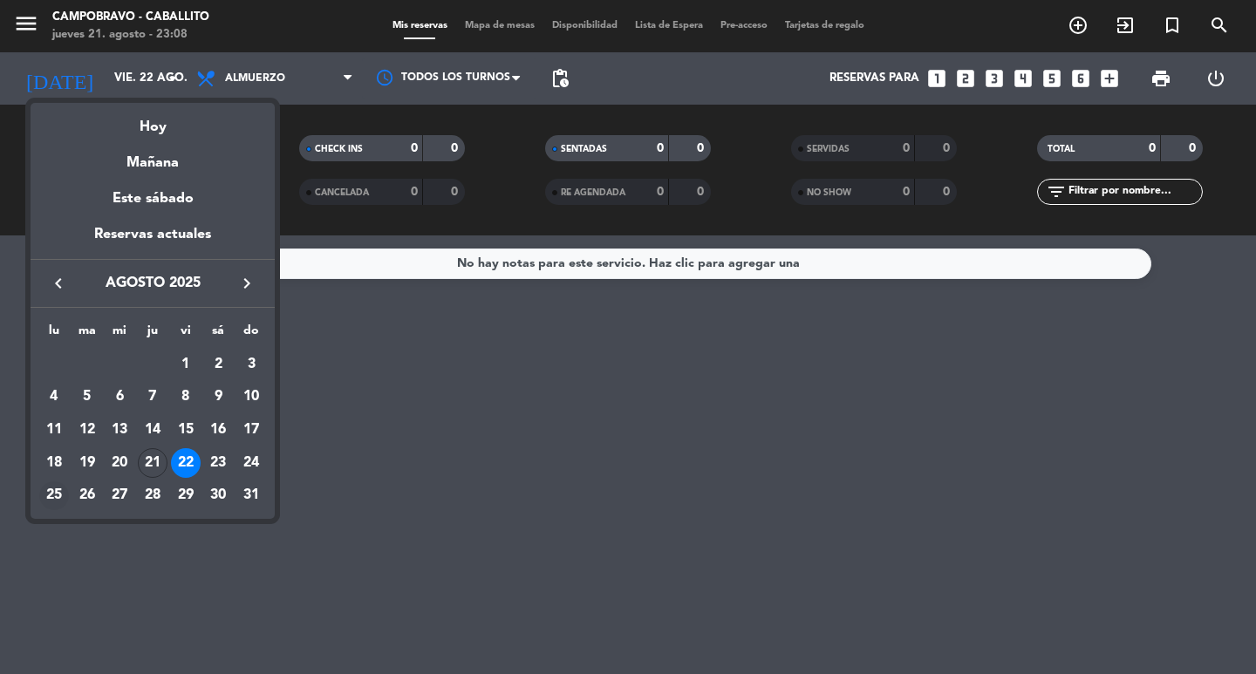
click at [51, 501] on div "25" at bounding box center [54, 497] width 30 height 30
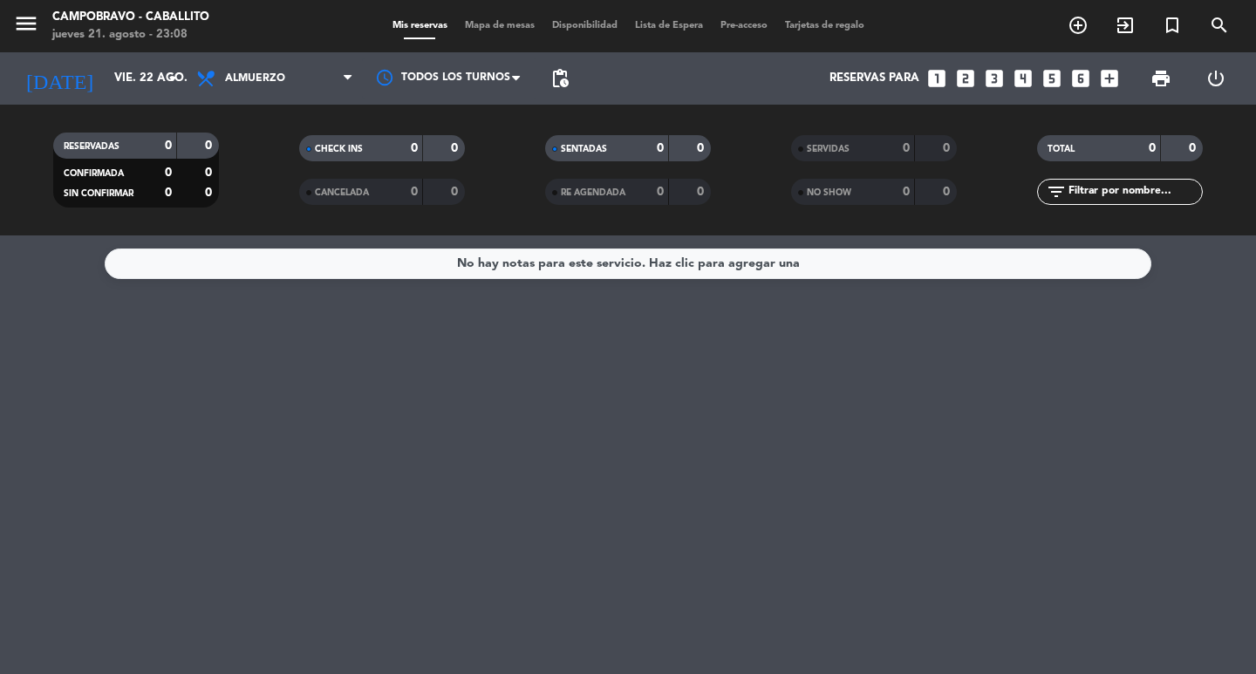
type input "lun. 25 ago."
click at [236, 70] on span "Almuerzo" at bounding box center [275, 78] width 174 height 38
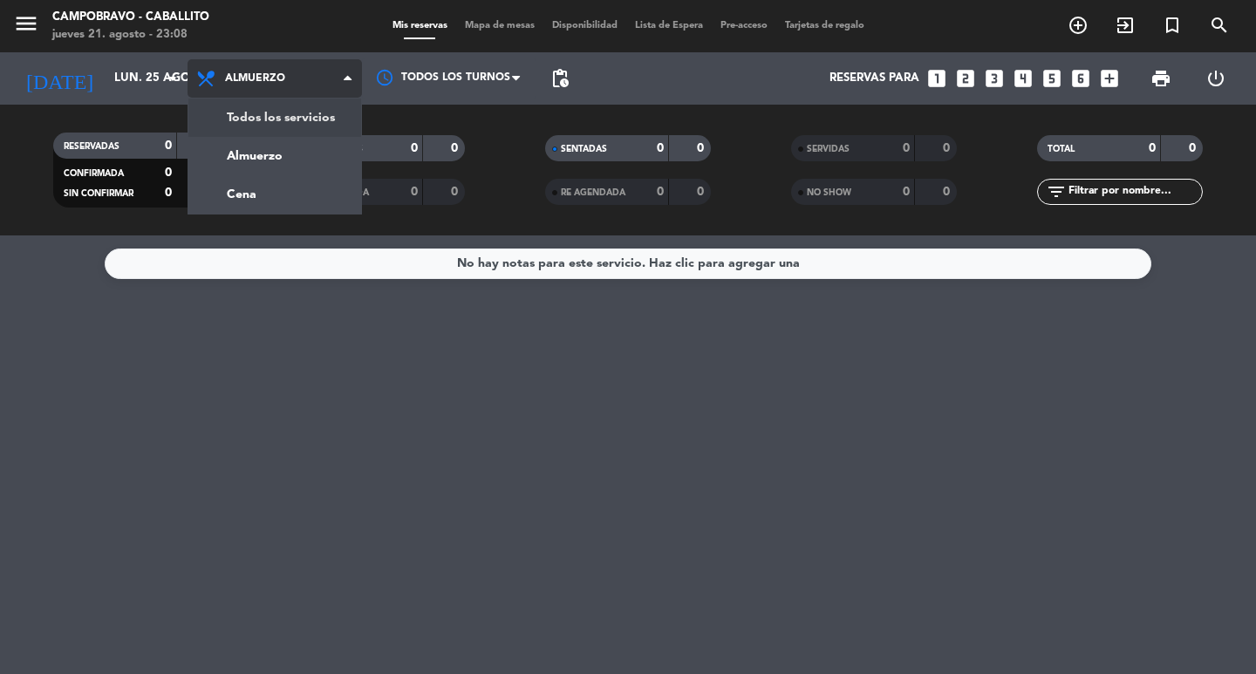
click at [291, 119] on div "menu Campobravo - caballito [DATE] 21. agosto - 23:08 Mis reservas Mapa de mesa…" at bounding box center [628, 118] width 1256 height 236
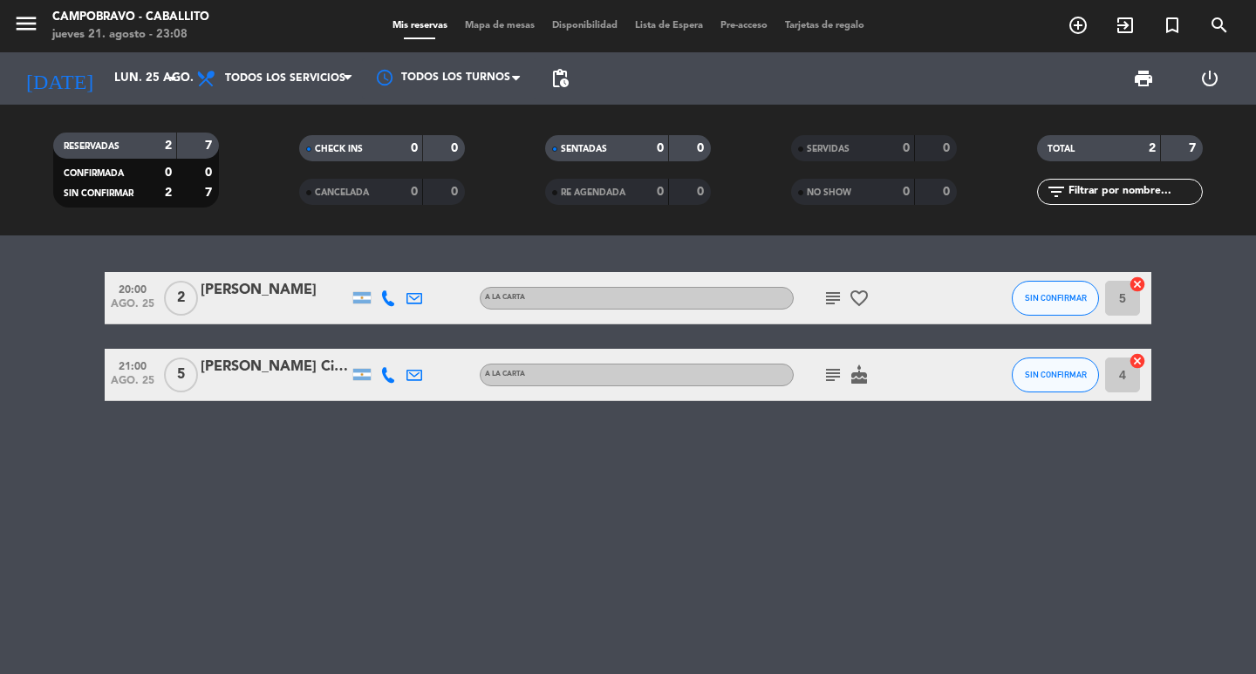
click at [831, 375] on icon "subject" at bounding box center [833, 375] width 21 height 21
click at [864, 374] on icon "cake" at bounding box center [859, 375] width 21 height 21
click at [809, 461] on div "20:00 [DATE] 2 [PERSON_NAME] A LA CARTA subject favorite_border SIN CONFIRMAR 5…" at bounding box center [628, 455] width 1256 height 439
click at [26, 17] on icon "menu" at bounding box center [26, 23] width 26 height 26
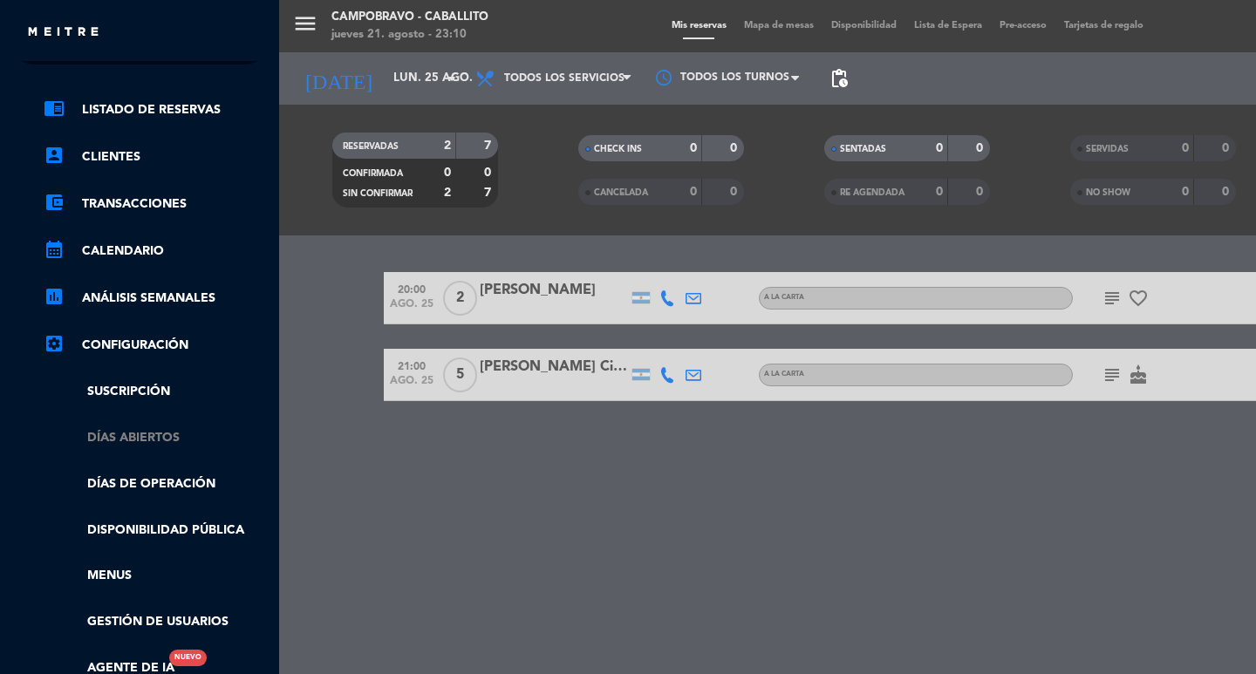
click at [188, 430] on link "Días abiertos" at bounding box center [157, 438] width 227 height 20
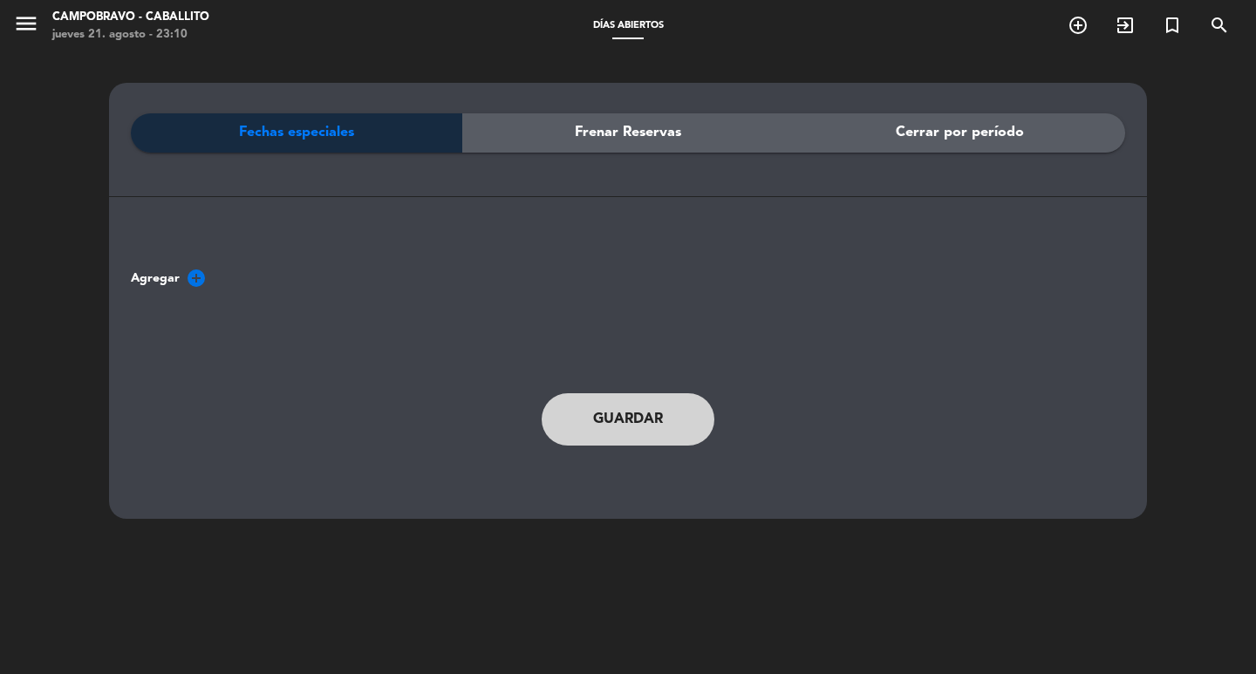
click at [697, 132] on div "Frenar Reservas" at bounding box center [627, 132] width 331 height 39
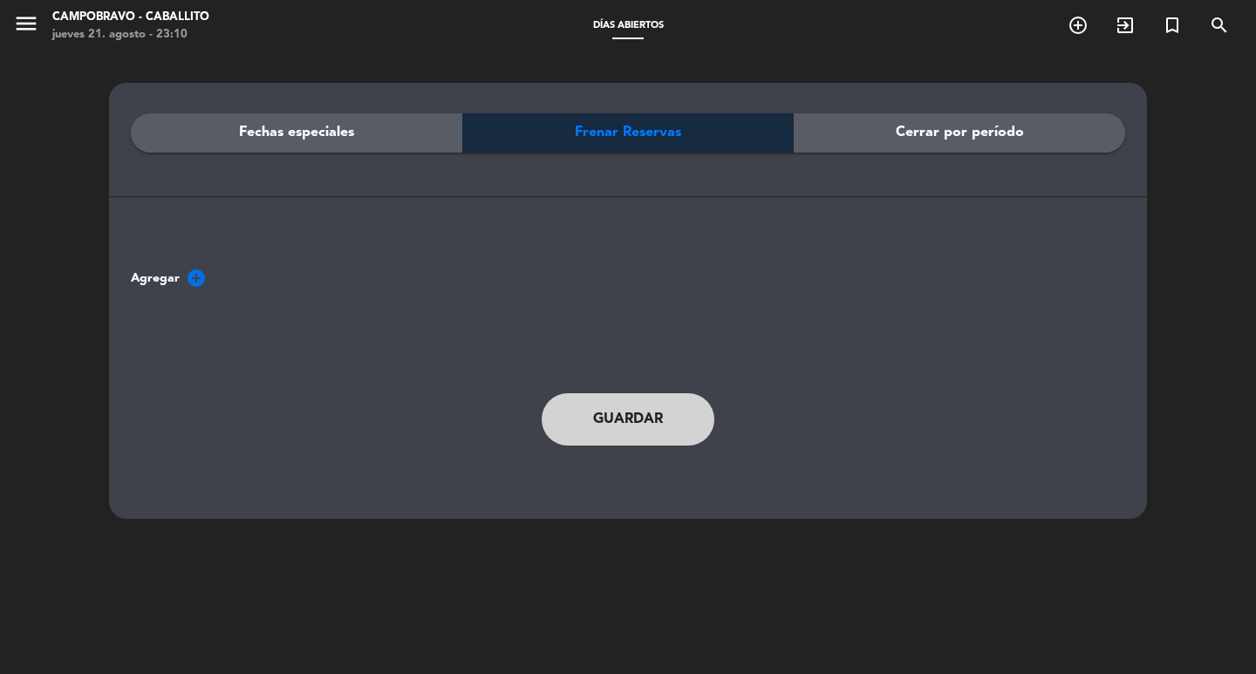
click at [386, 130] on div "Fechas especiales" at bounding box center [296, 132] width 331 height 39
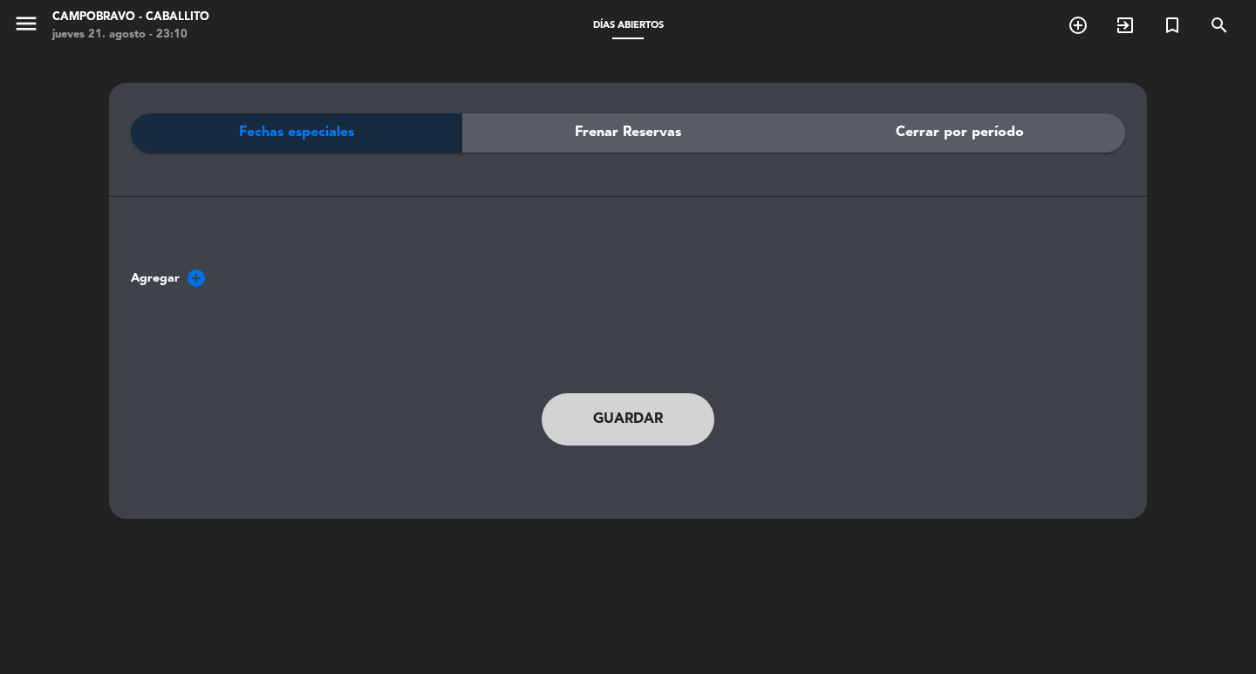
click at [652, 131] on span "Frenar Reservas" at bounding box center [628, 132] width 106 height 23
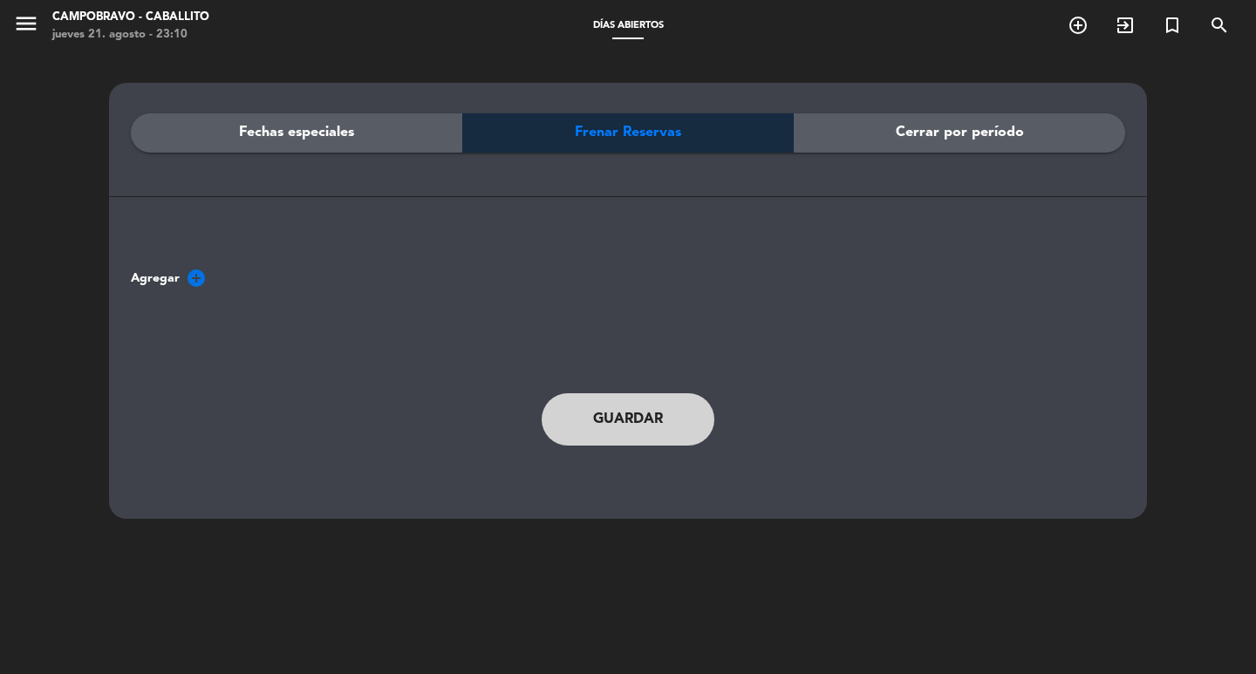
click at [181, 284] on span "Agregar add_circle" at bounding box center [169, 278] width 76 height 21
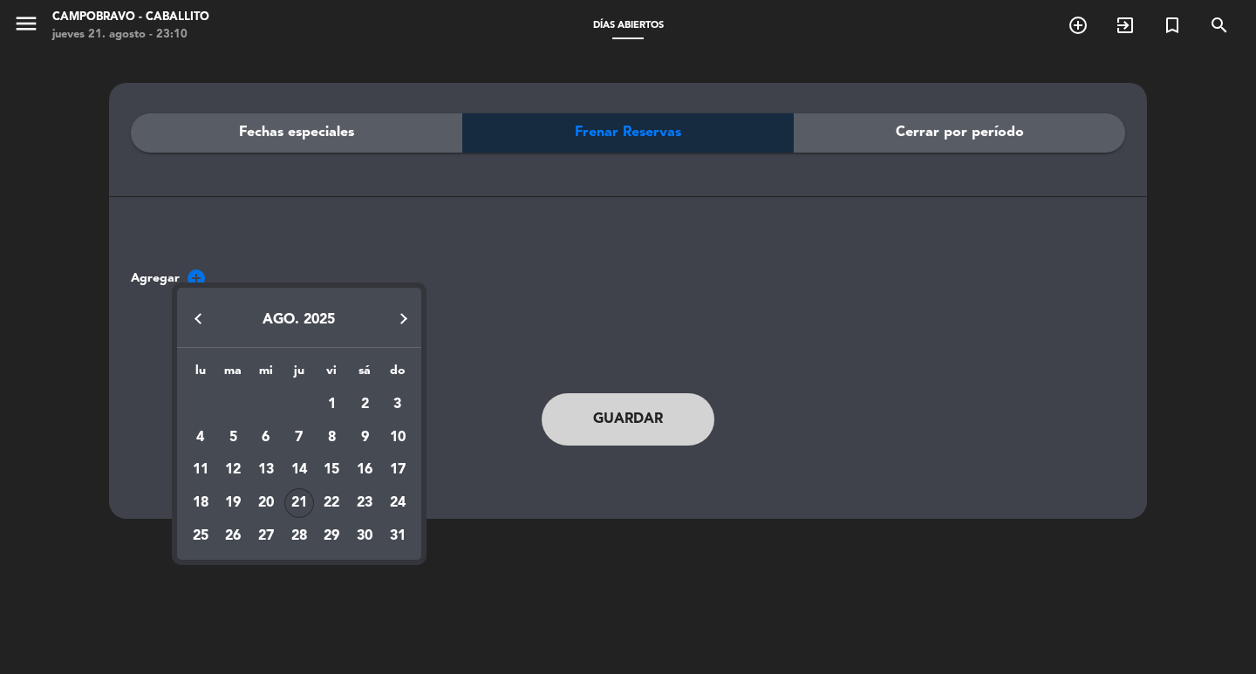
click at [185, 281] on div "[DATE] lu ma mi ju vi sá do [DATE] 2 3 4 5 6 7 8 9 10 11 12 13 14 15 16 17 18 1…" at bounding box center [299, 419] width 244 height 281
drag, startPoint x: 659, startPoint y: 382, endPoint x: 791, endPoint y: 246, distance: 189.4
click at [668, 368] on div at bounding box center [628, 337] width 1256 height 674
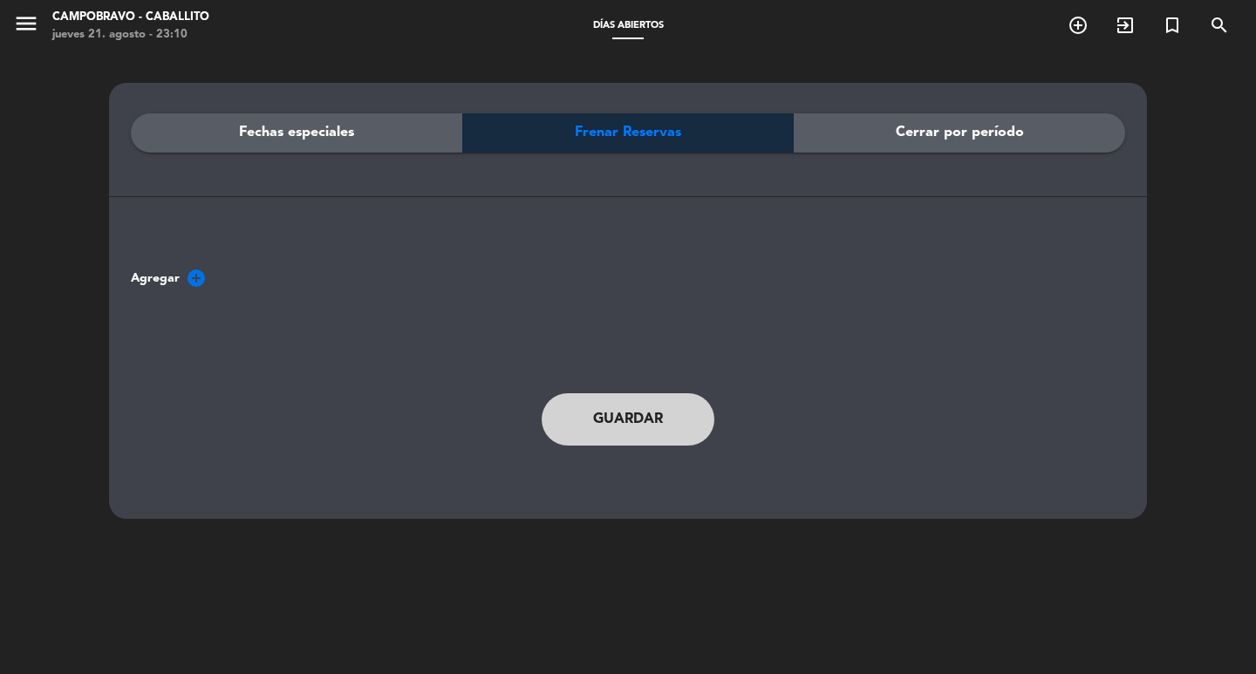
click at [944, 134] on span "Cerrar por período" at bounding box center [960, 132] width 128 height 23
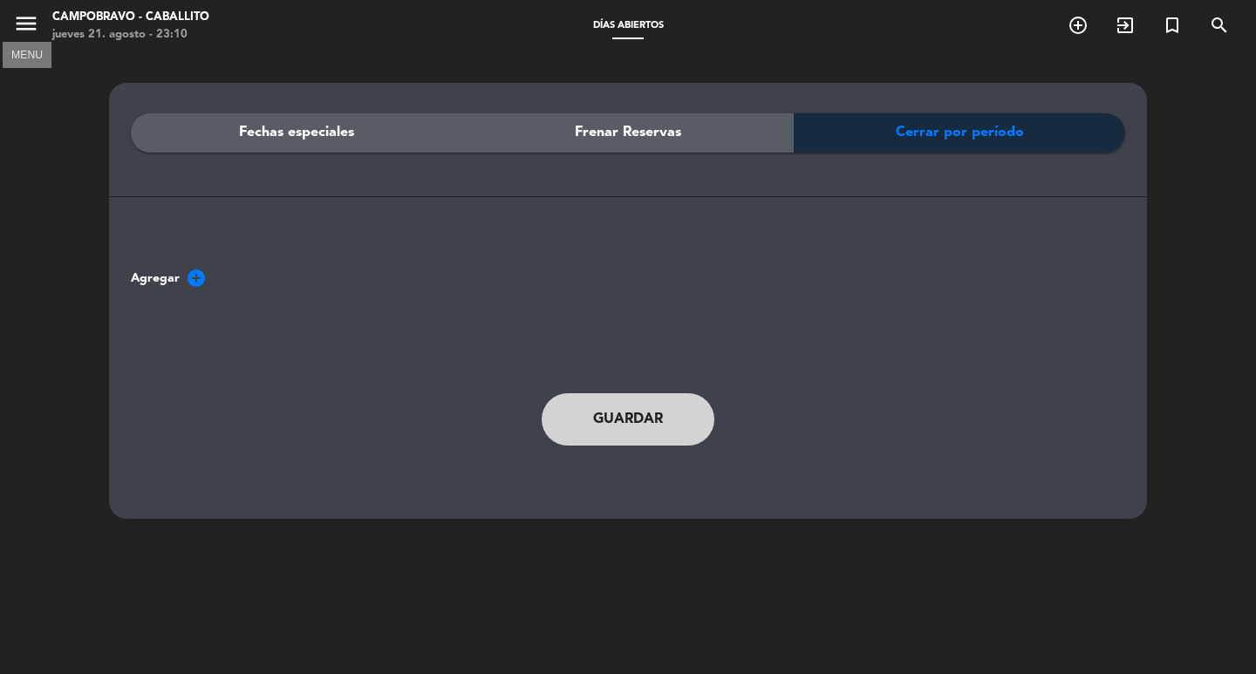
click at [29, 34] on icon "menu" at bounding box center [26, 23] width 26 height 26
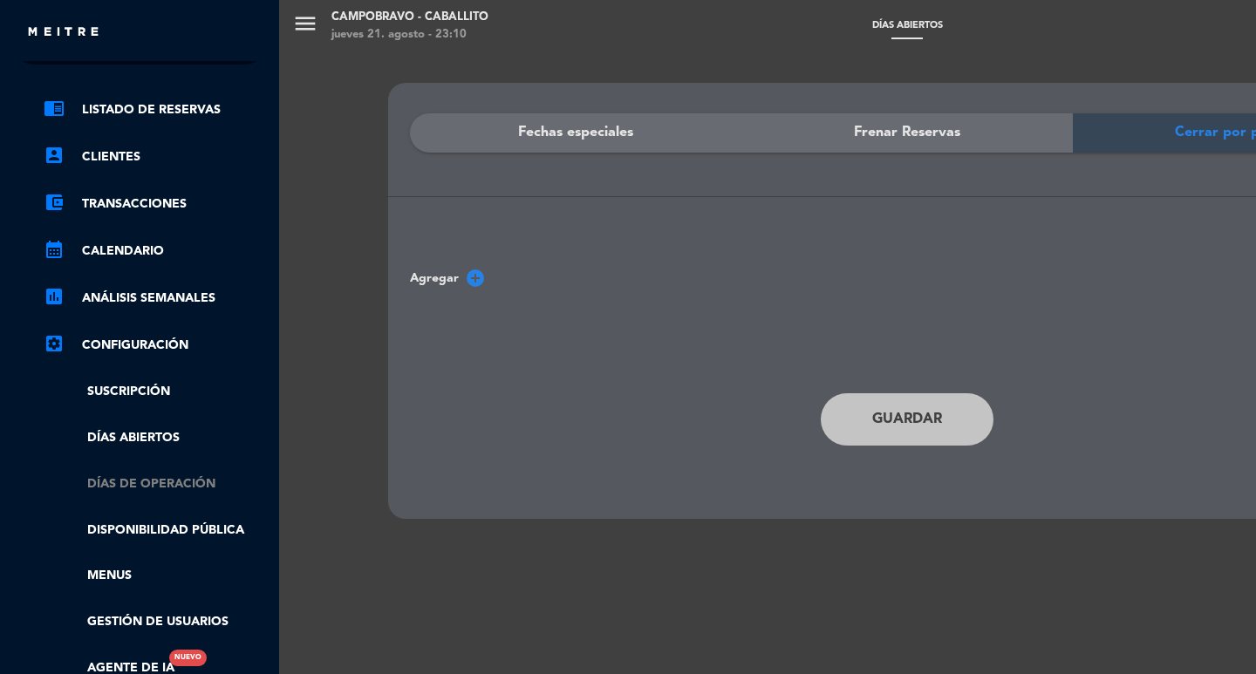
click at [124, 478] on link "Días de Operación" at bounding box center [157, 485] width 227 height 20
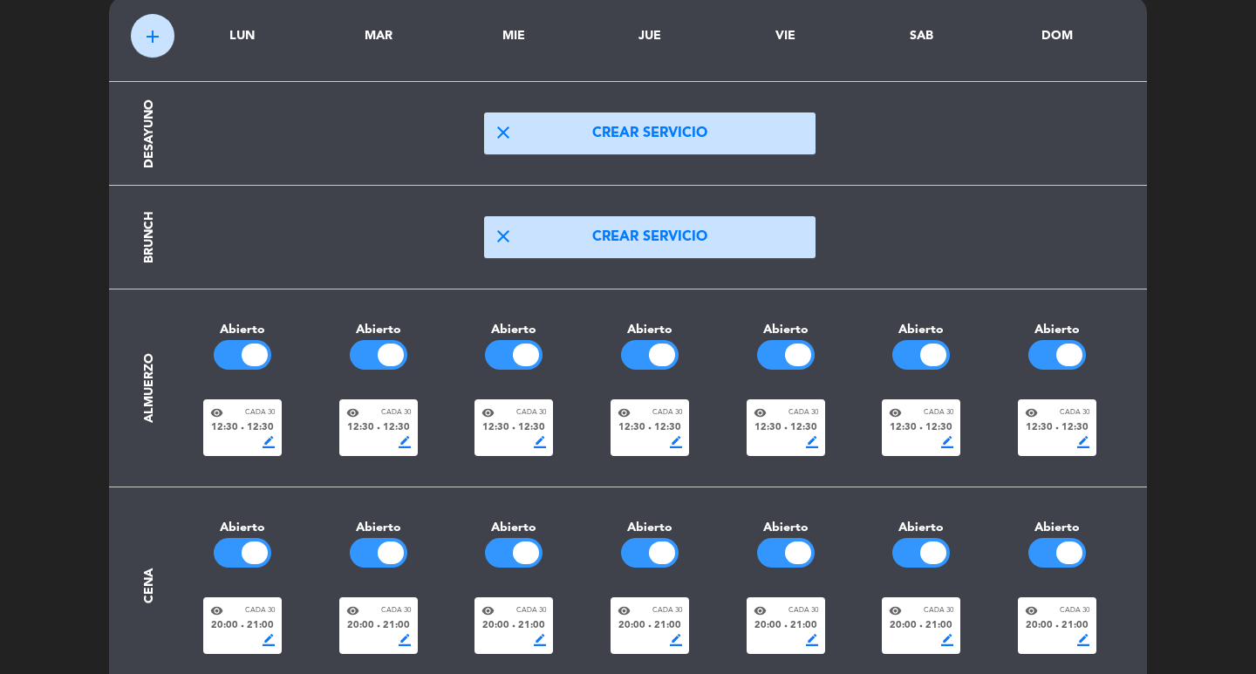
click at [252, 366] on div at bounding box center [243, 355] width 58 height 30
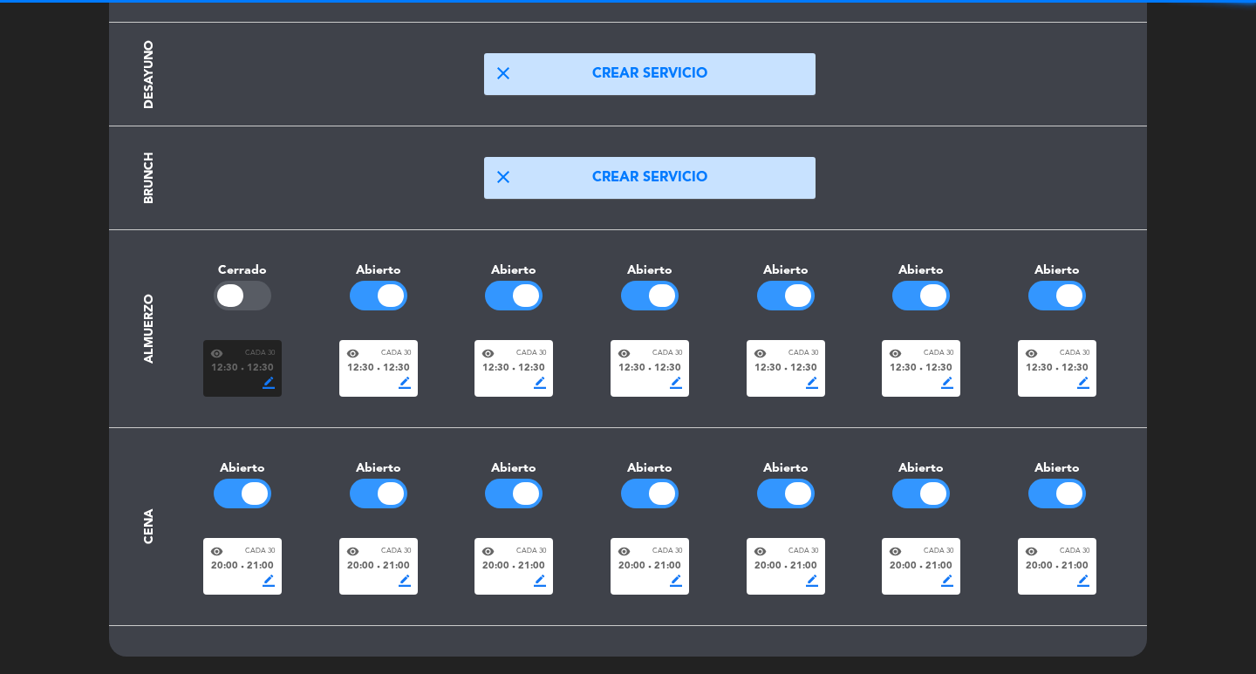
drag, startPoint x: 240, startPoint y: 488, endPoint x: 267, endPoint y: 420, distance: 73.2
click at [240, 484] on div at bounding box center [243, 494] width 58 height 30
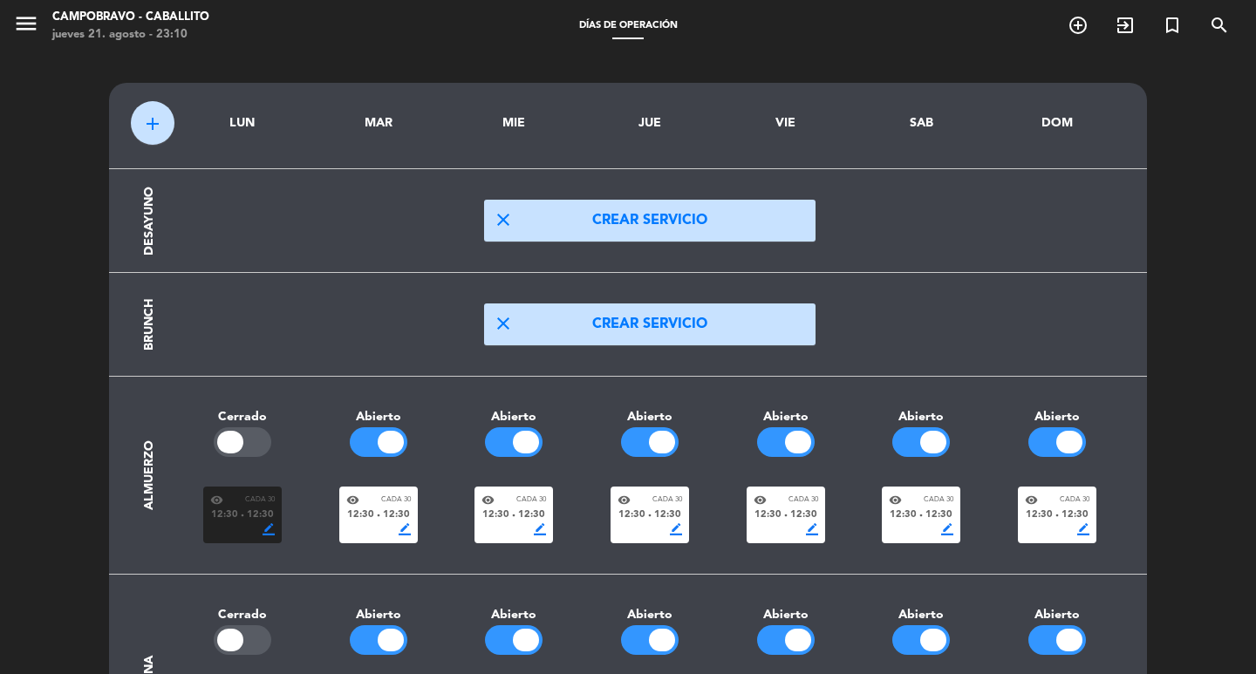
click at [48, 16] on span "menu" at bounding box center [32, 26] width 39 height 41
click at [24, 31] on icon "menu" at bounding box center [26, 23] width 26 height 26
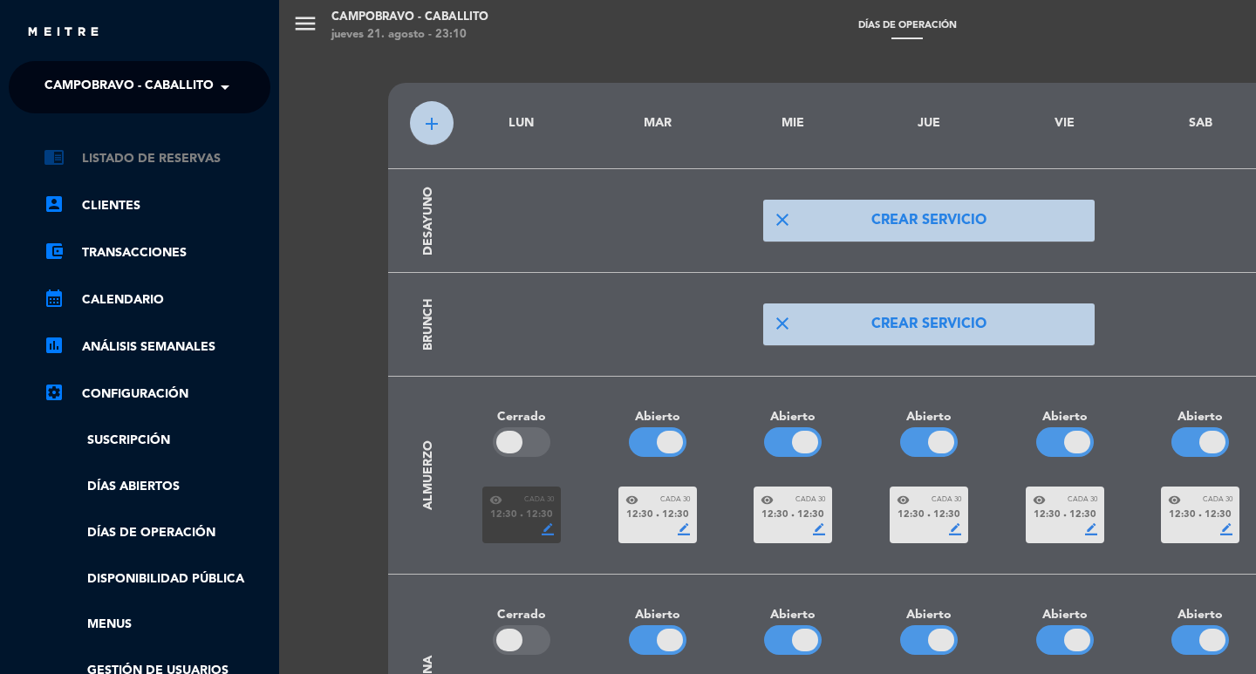
click at [120, 149] on link "chrome_reader_mode Listado de Reservas" at bounding box center [157, 158] width 227 height 21
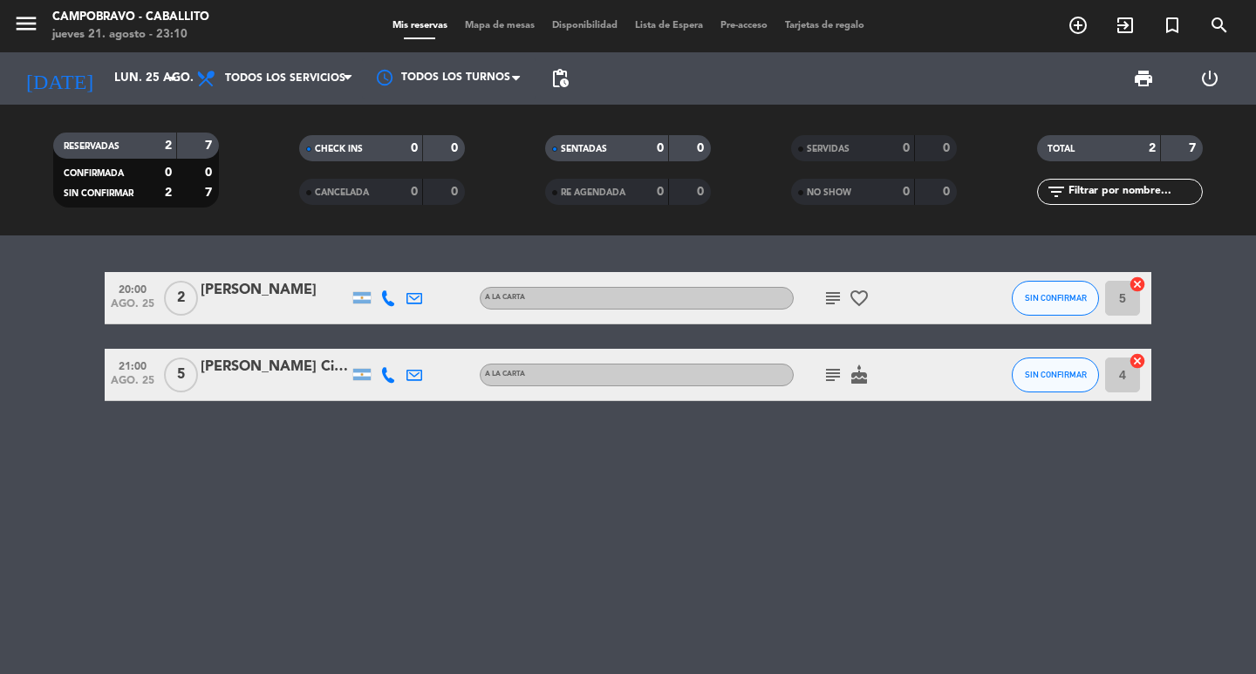
click at [260, 290] on div "[PERSON_NAME]" at bounding box center [275, 290] width 148 height 23
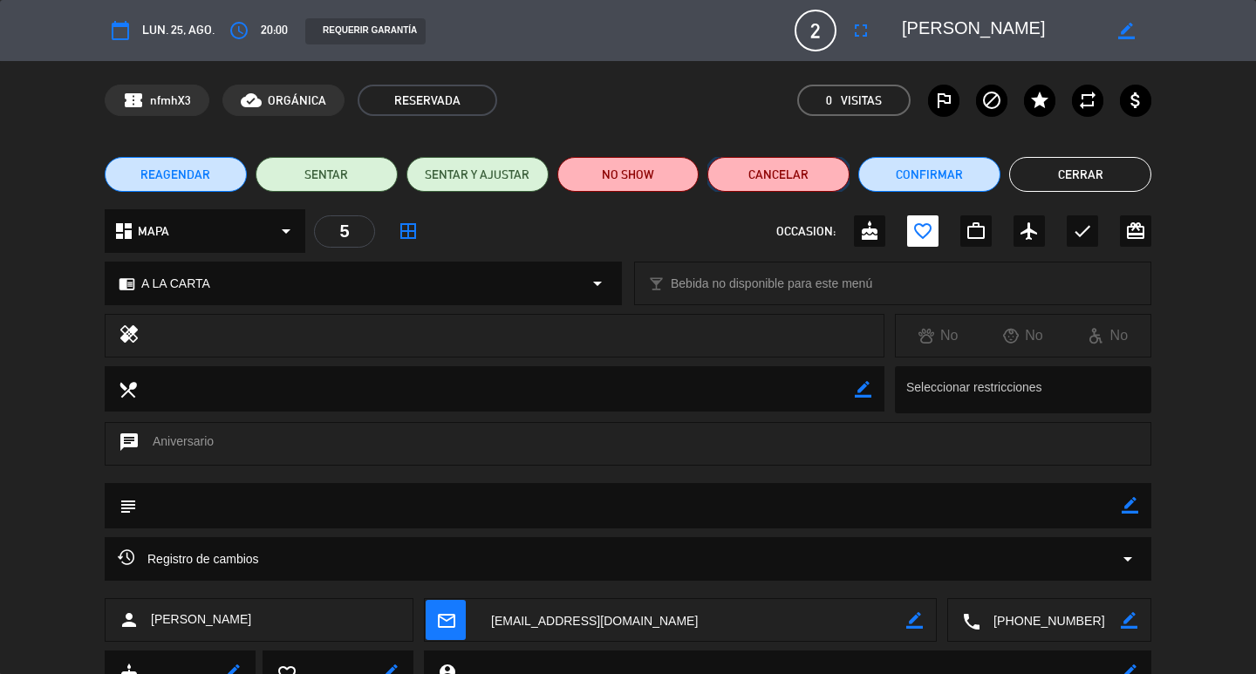
click at [784, 180] on button "Cancelar" at bounding box center [778, 174] width 142 height 35
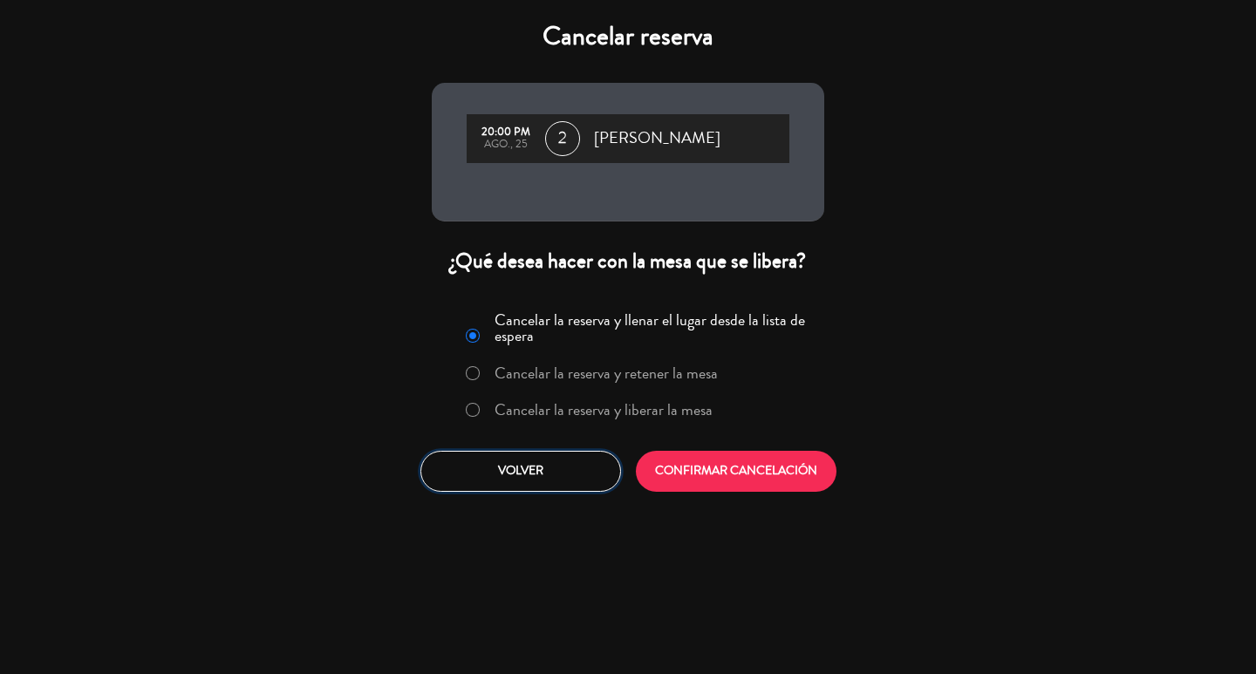
click at [596, 474] on button "Volver" at bounding box center [520, 471] width 201 height 41
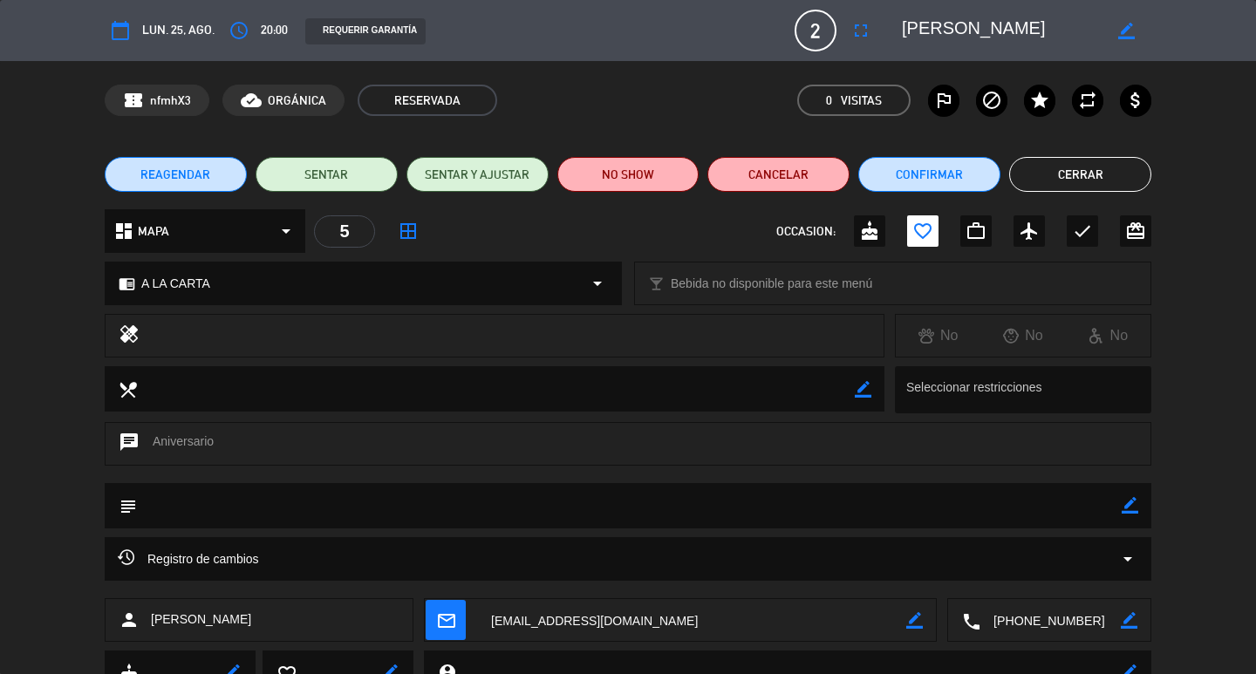
click at [1084, 158] on button "Cerrar" at bounding box center [1080, 174] width 142 height 35
